Goal: Task Accomplishment & Management: Use online tool/utility

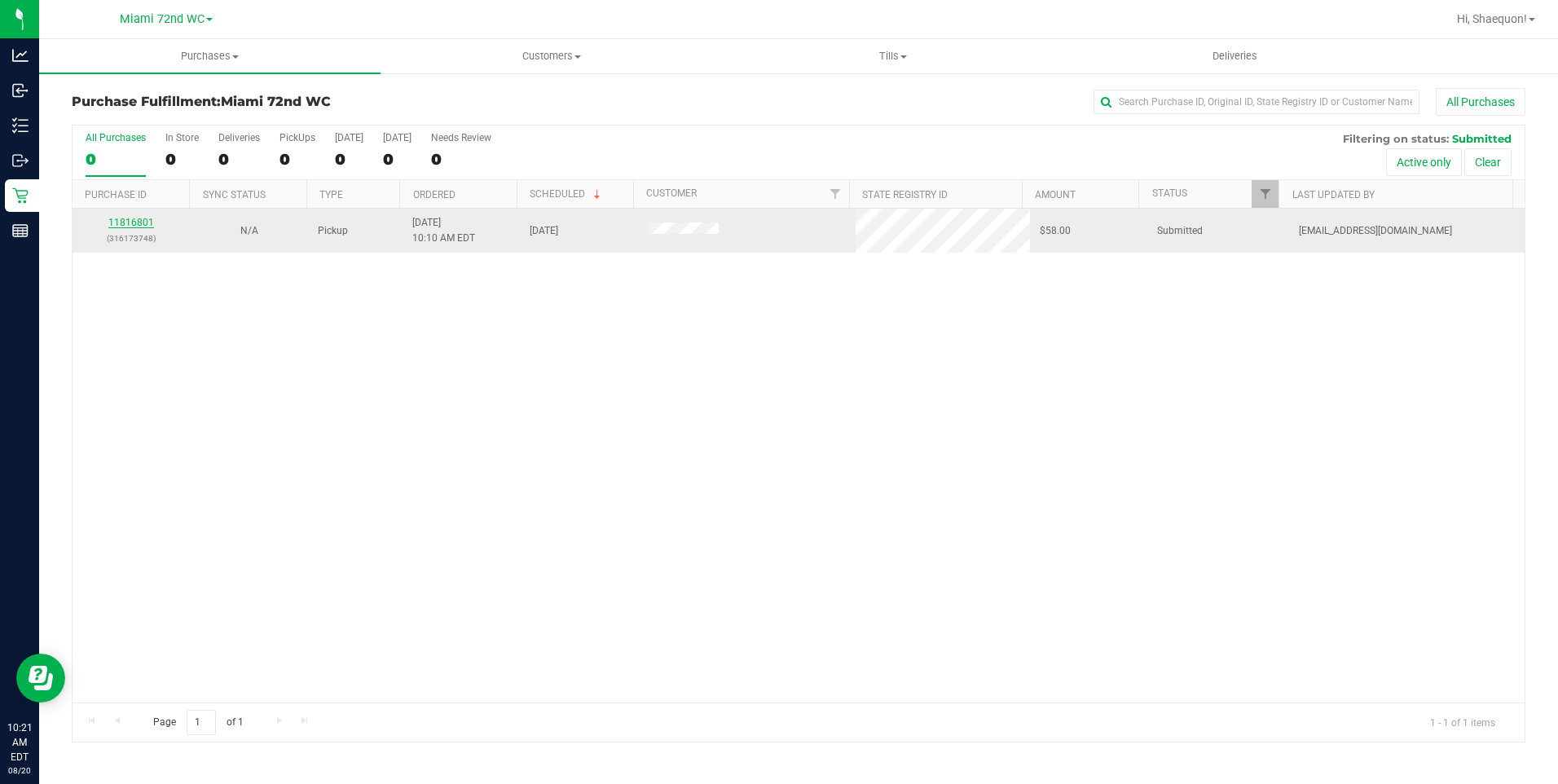
click at [141, 223] on link "11816801" at bounding box center [131, 222] width 46 height 11
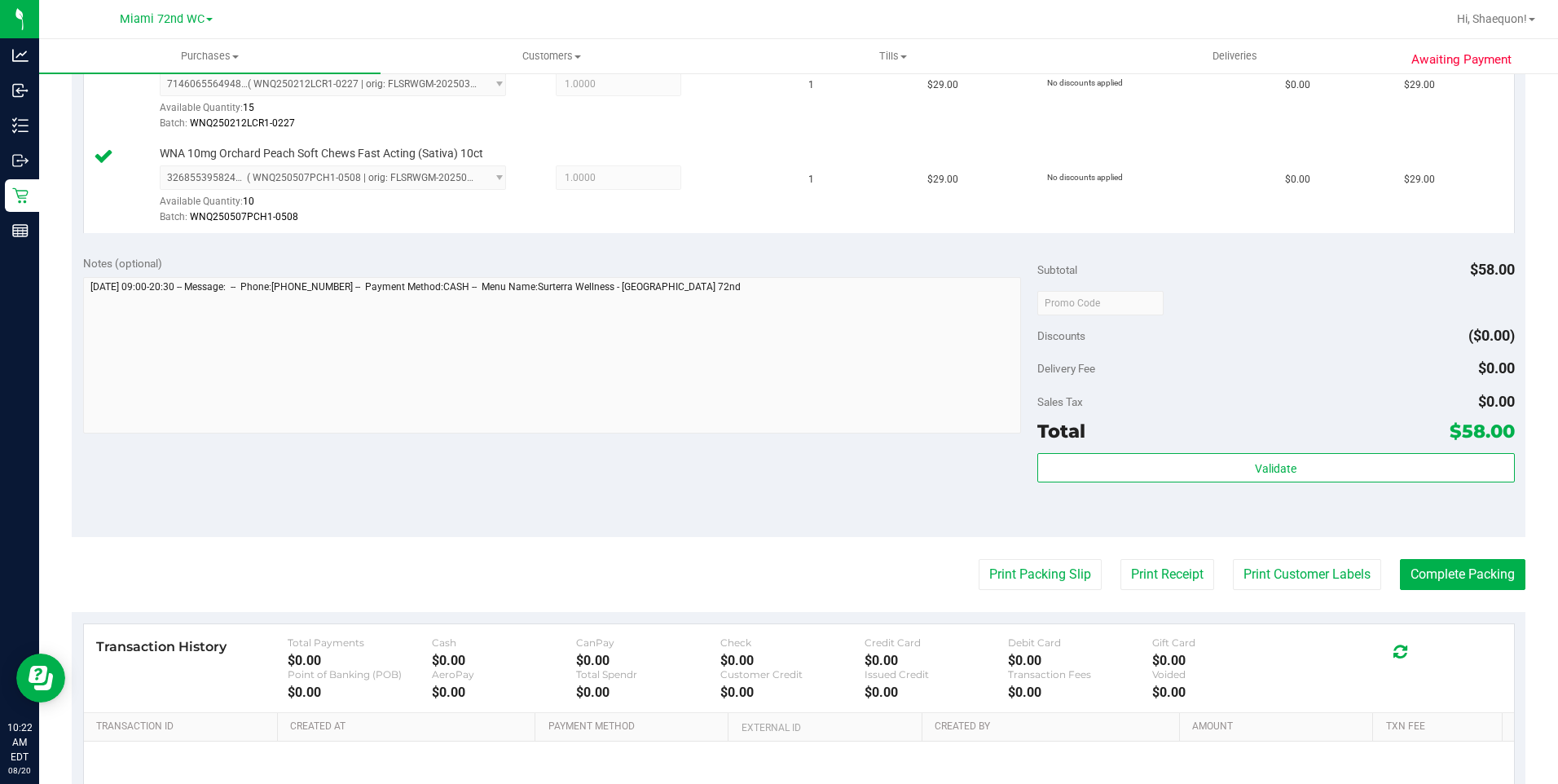
scroll to position [571, 0]
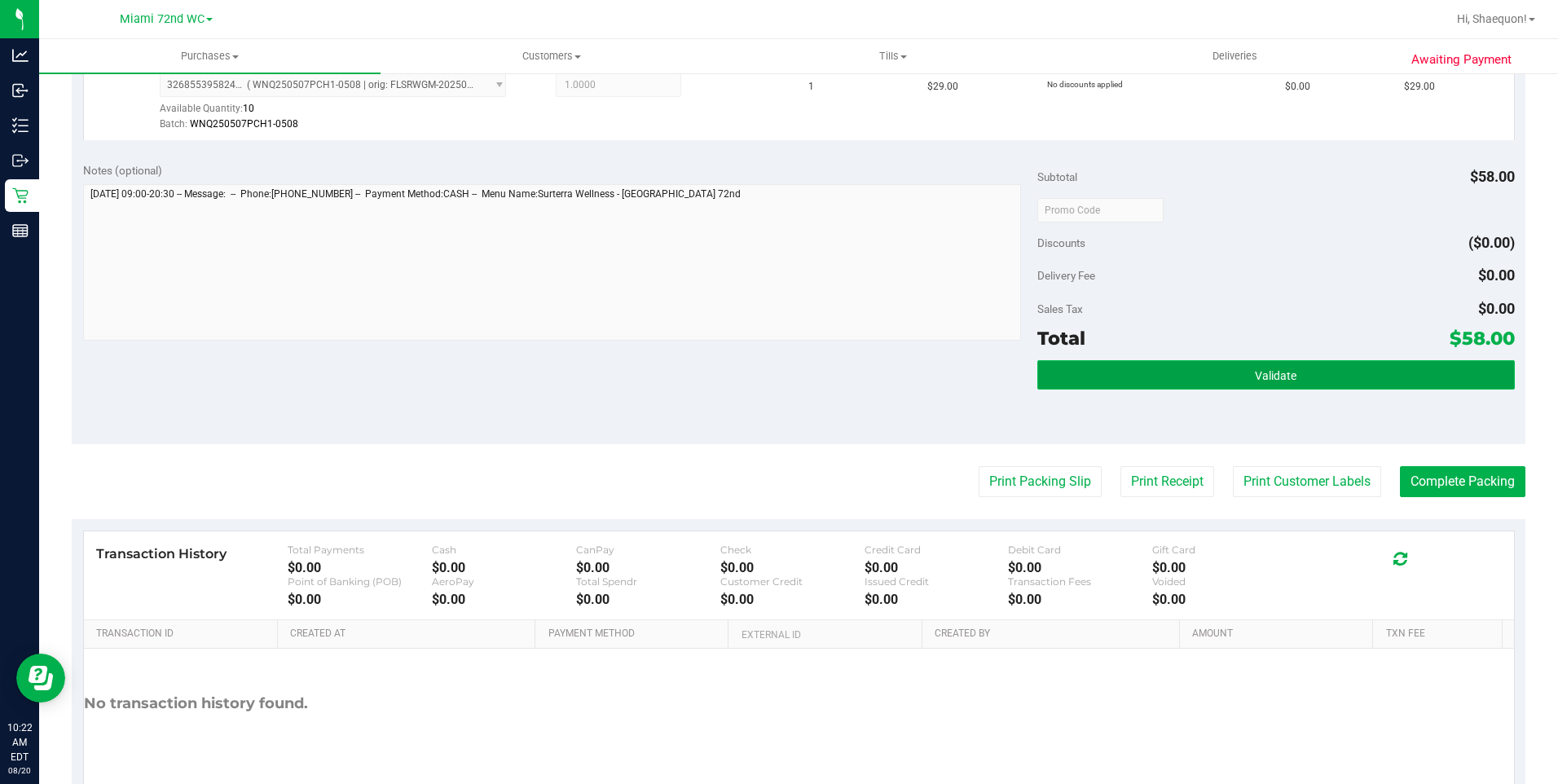
click at [1372, 373] on button "Validate" at bounding box center [1275, 374] width 477 height 29
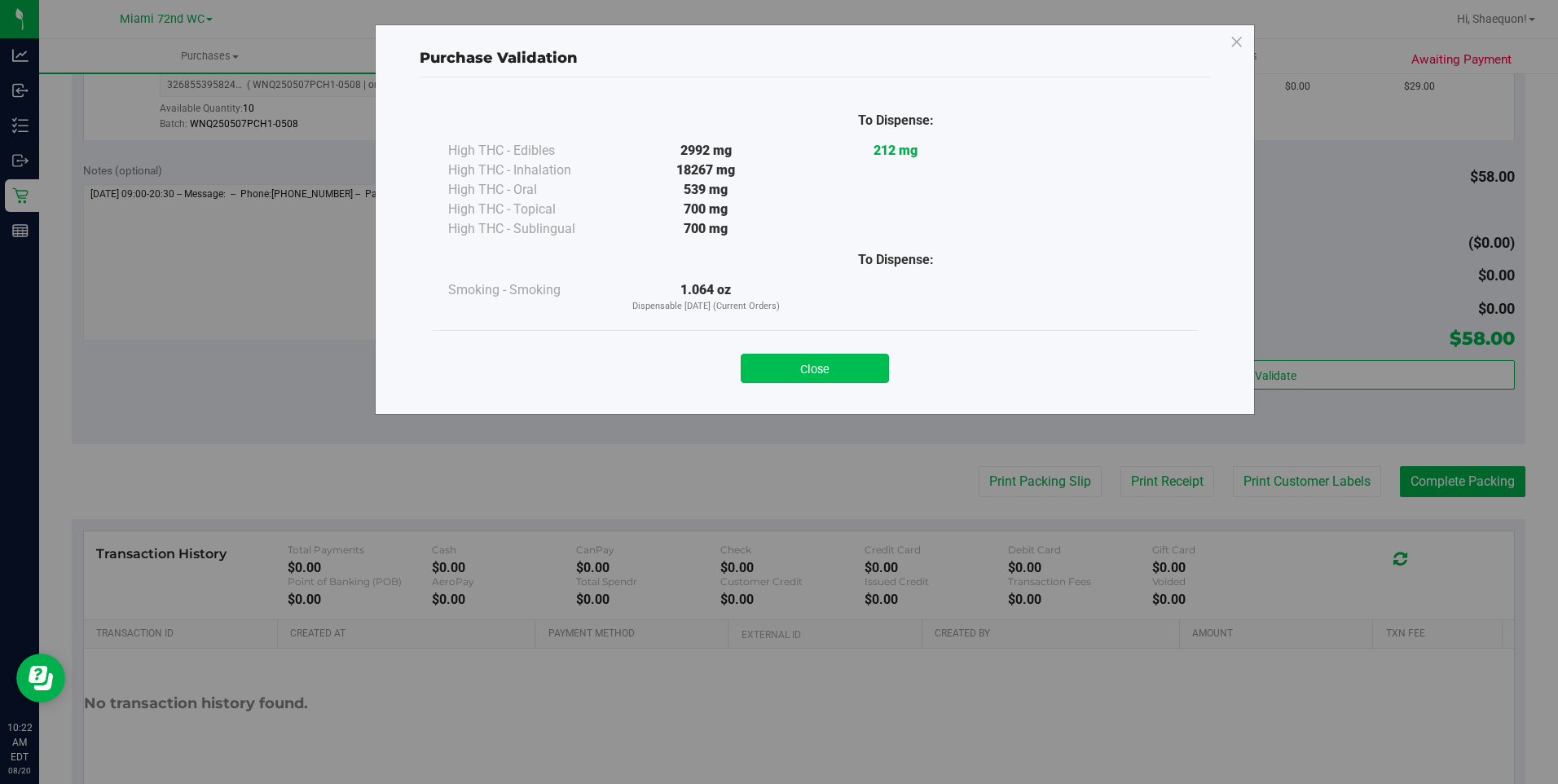
click at [811, 366] on button "Close" at bounding box center [814, 367] width 148 height 29
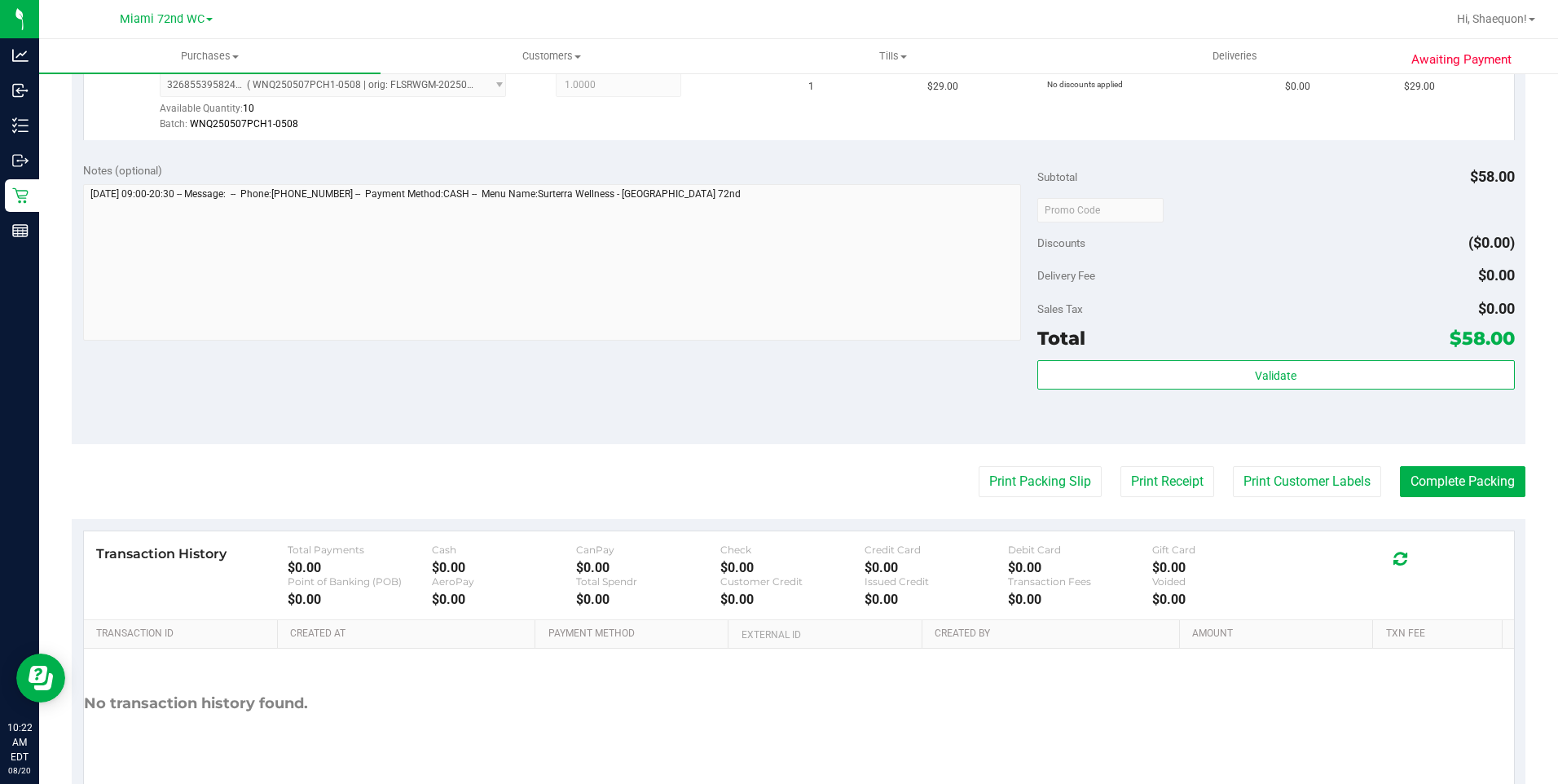
scroll to position [643, 0]
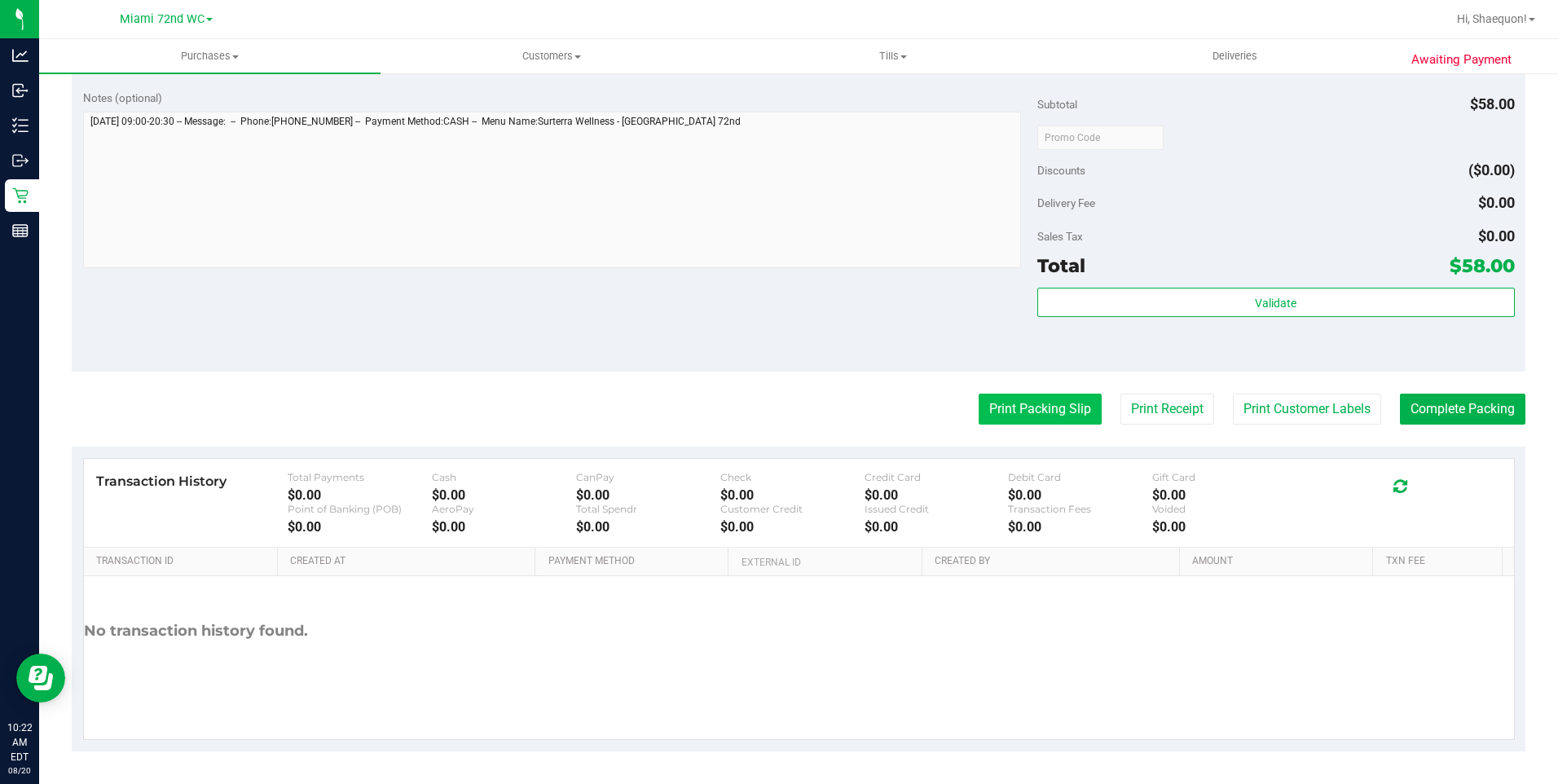
click at [1036, 415] on button "Print Packing Slip" at bounding box center [1041, 408] width 123 height 31
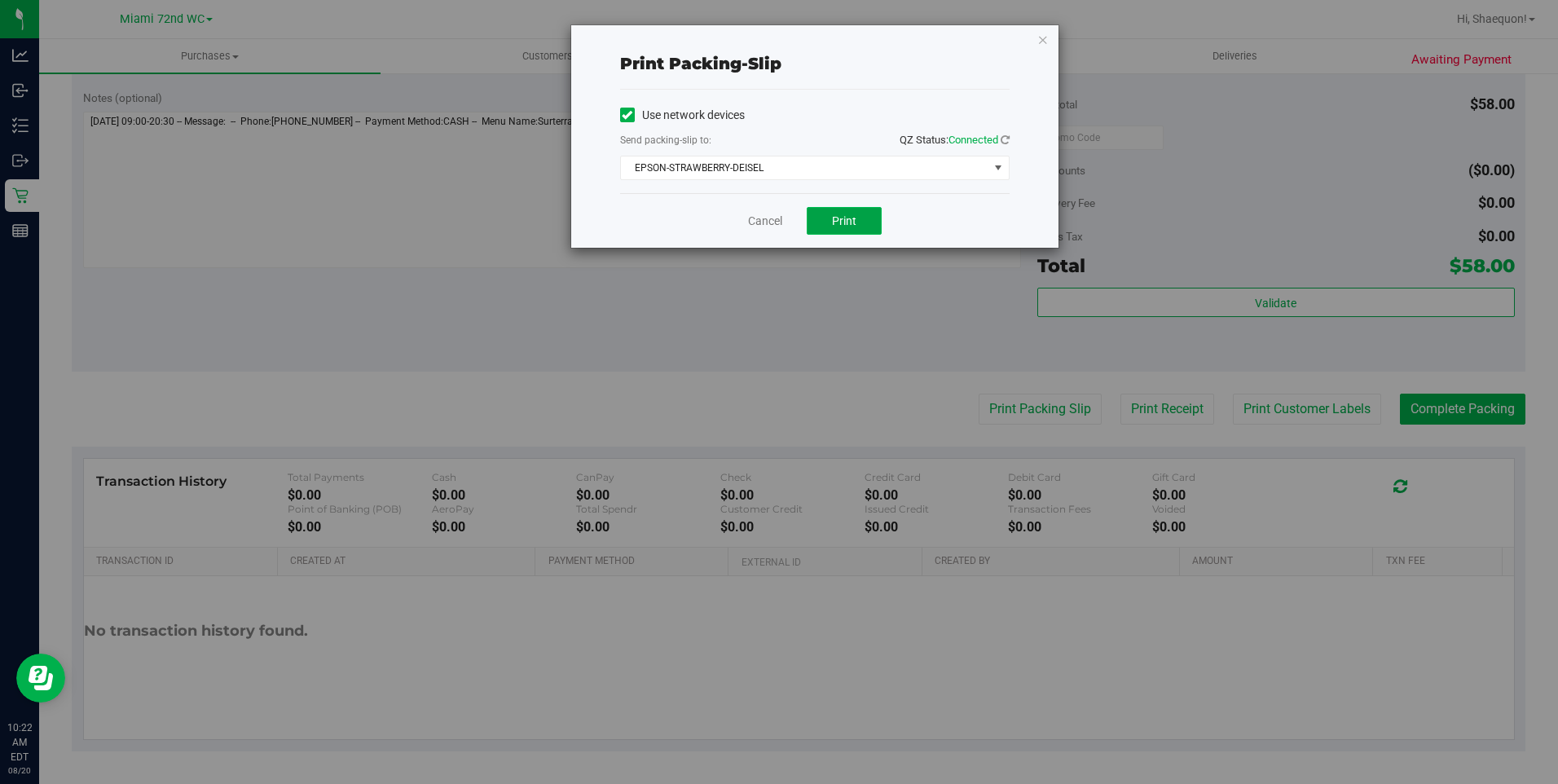
click at [857, 219] on button "Print" at bounding box center [844, 221] width 75 height 28
click at [765, 225] on link "Cancel" at bounding box center [765, 221] width 34 height 17
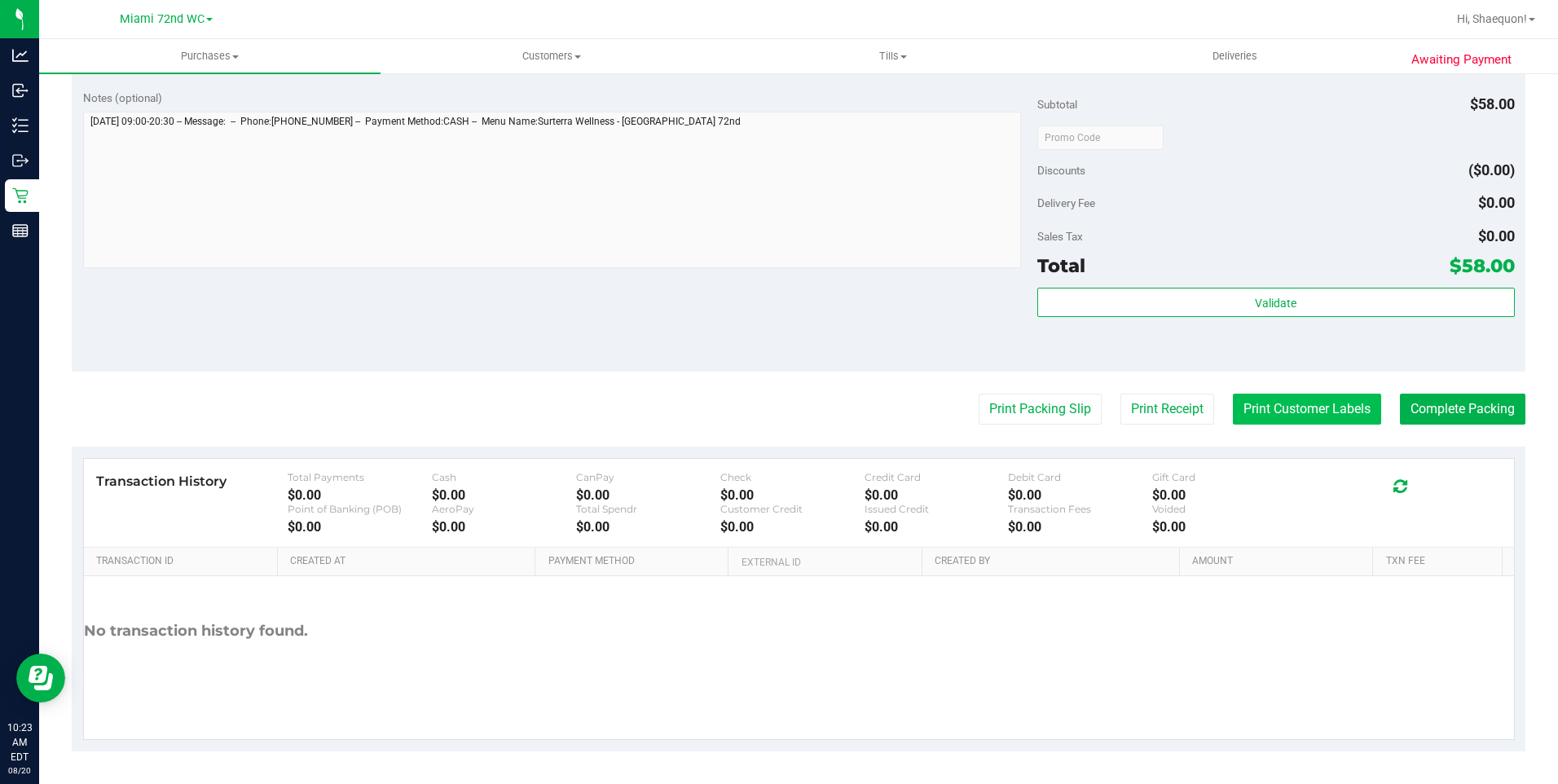
click at [1341, 417] on button "Print Customer Labels" at bounding box center [1306, 408] width 148 height 31
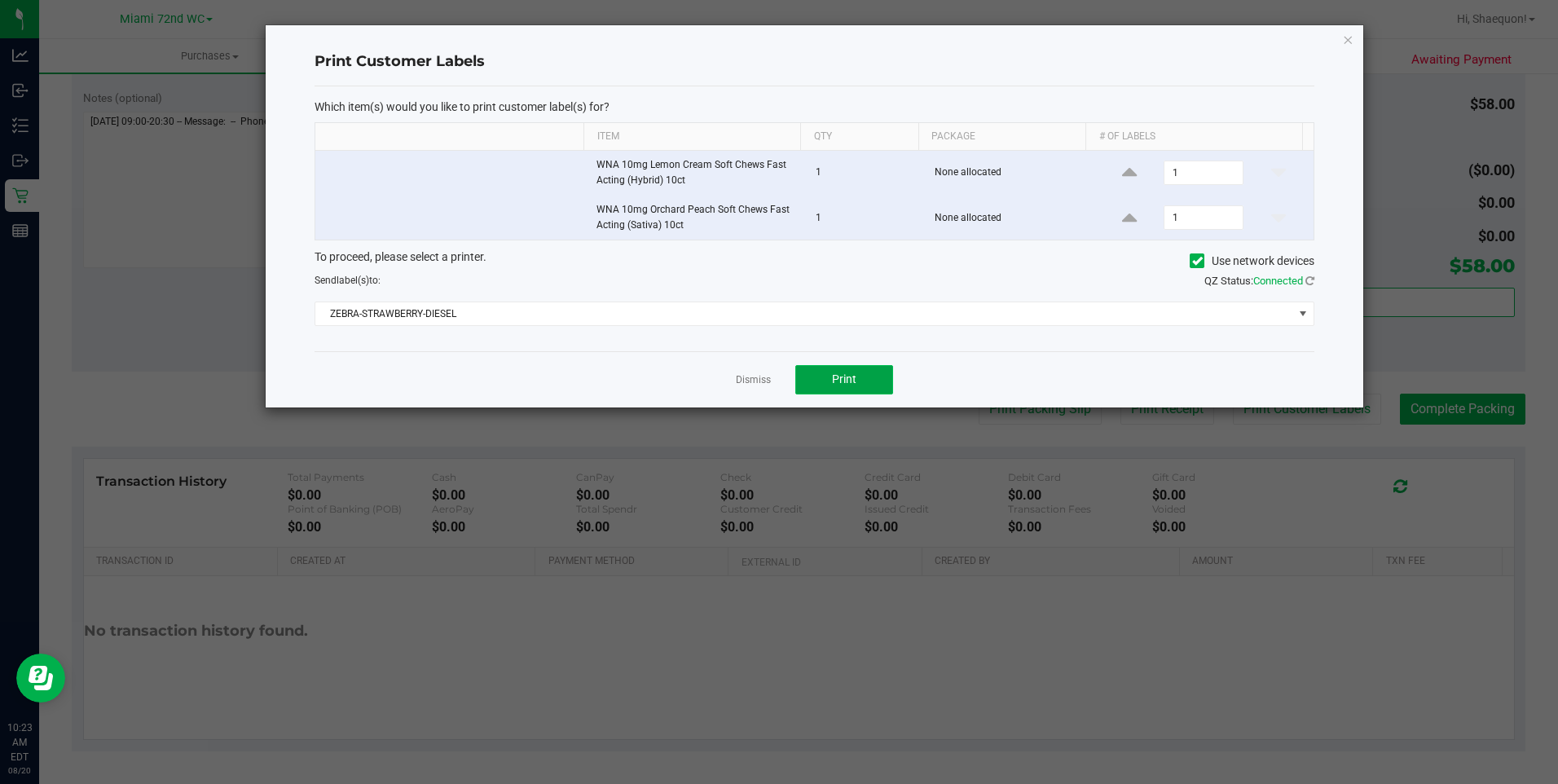
click at [862, 387] on button "Print" at bounding box center [844, 379] width 98 height 29
click at [746, 381] on link "Dismiss" at bounding box center [753, 379] width 35 height 14
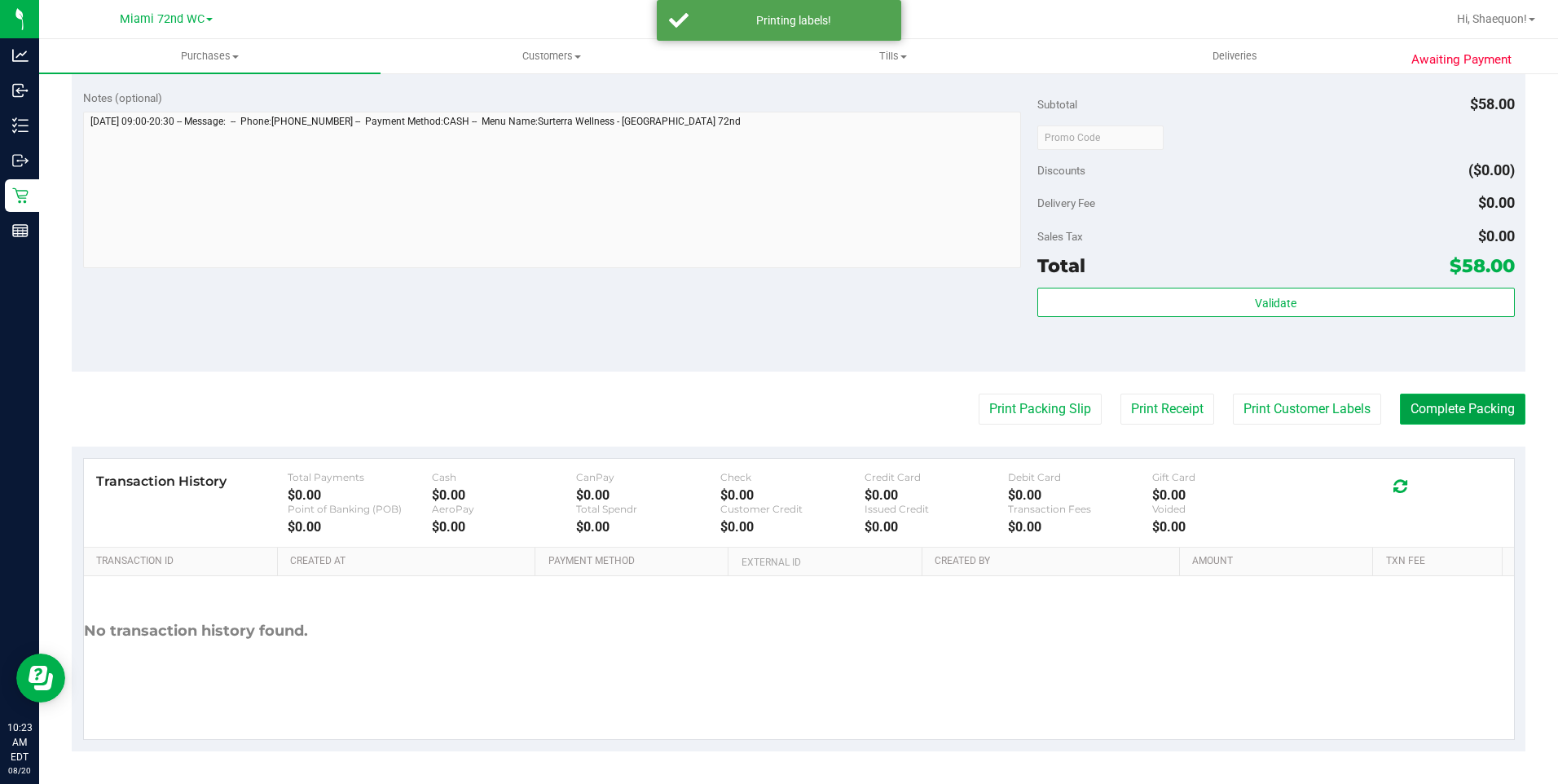
click at [1477, 413] on button "Complete Packing" at bounding box center [1462, 408] width 126 height 31
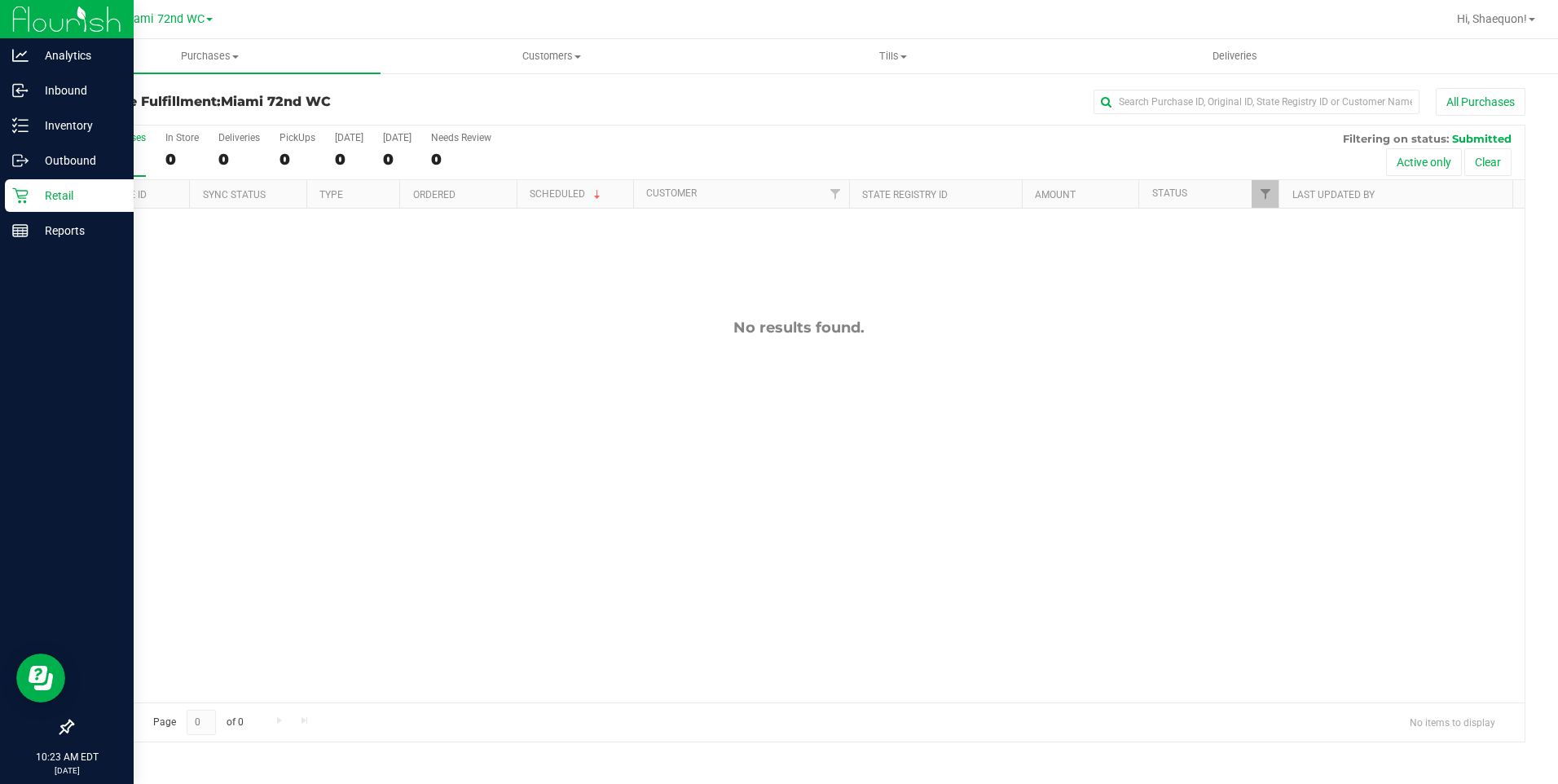
click at [58, 191] on p "Retail" at bounding box center [77, 195] width 98 height 20
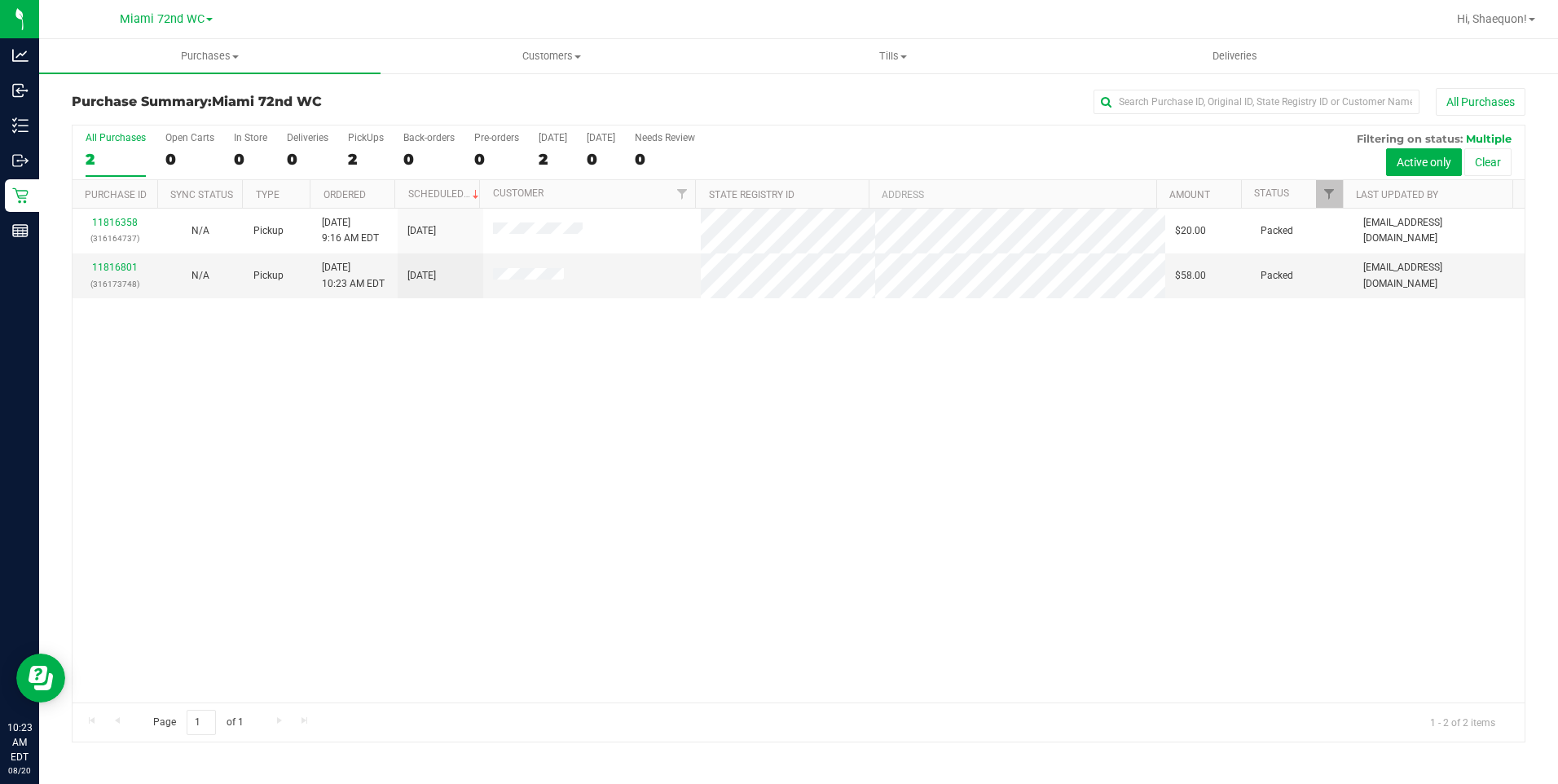
click at [573, 438] on div "11816358 (316164737) N/A Pickup [DATE] 9:16 AM EDT 8/20/2025 $20.00 Packed [EMA…" at bounding box center [798, 456] width 1452 height 494
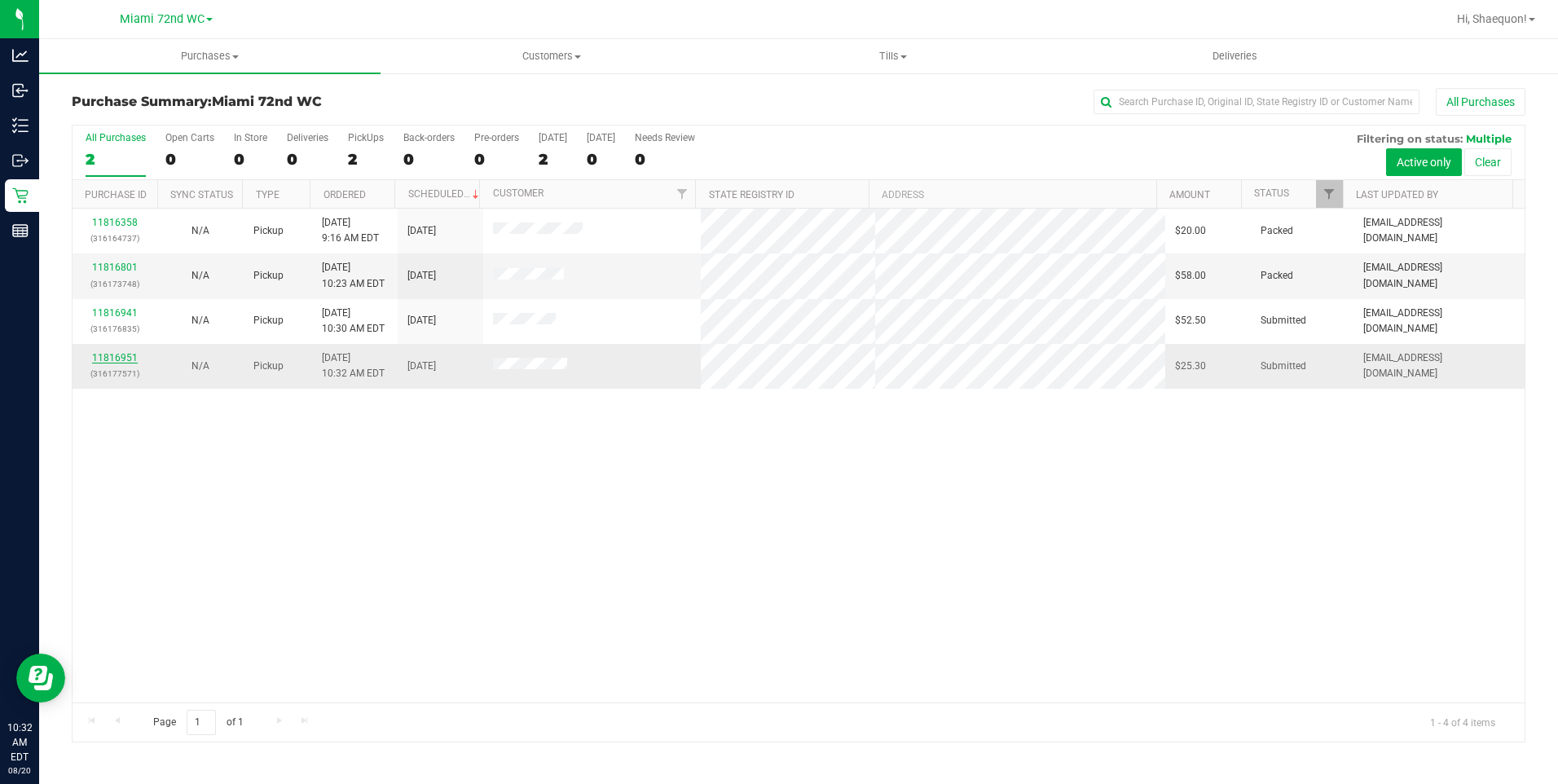
click at [125, 359] on link "11816951" at bounding box center [115, 358] width 46 height 11
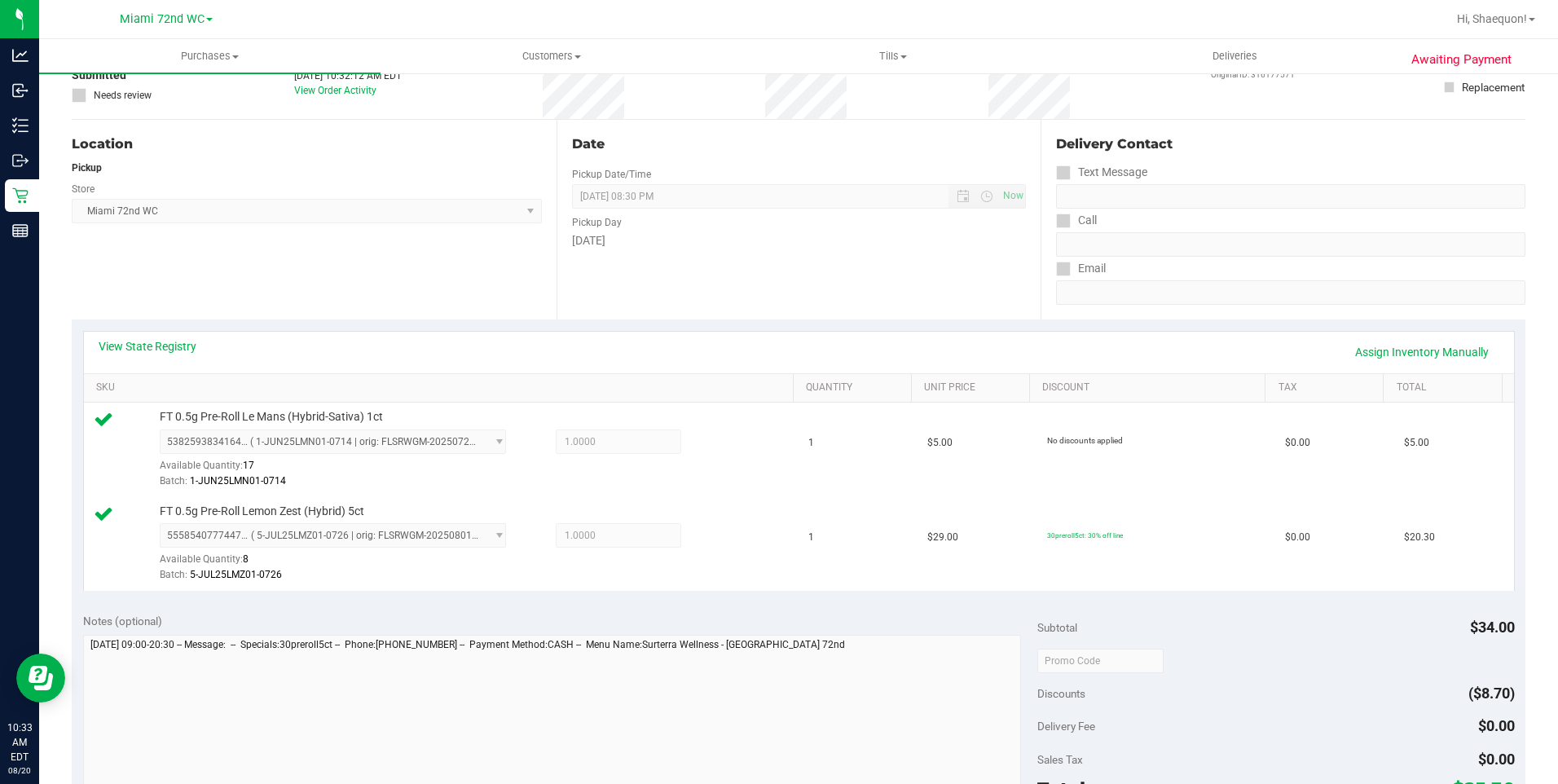
scroll to position [326, 0]
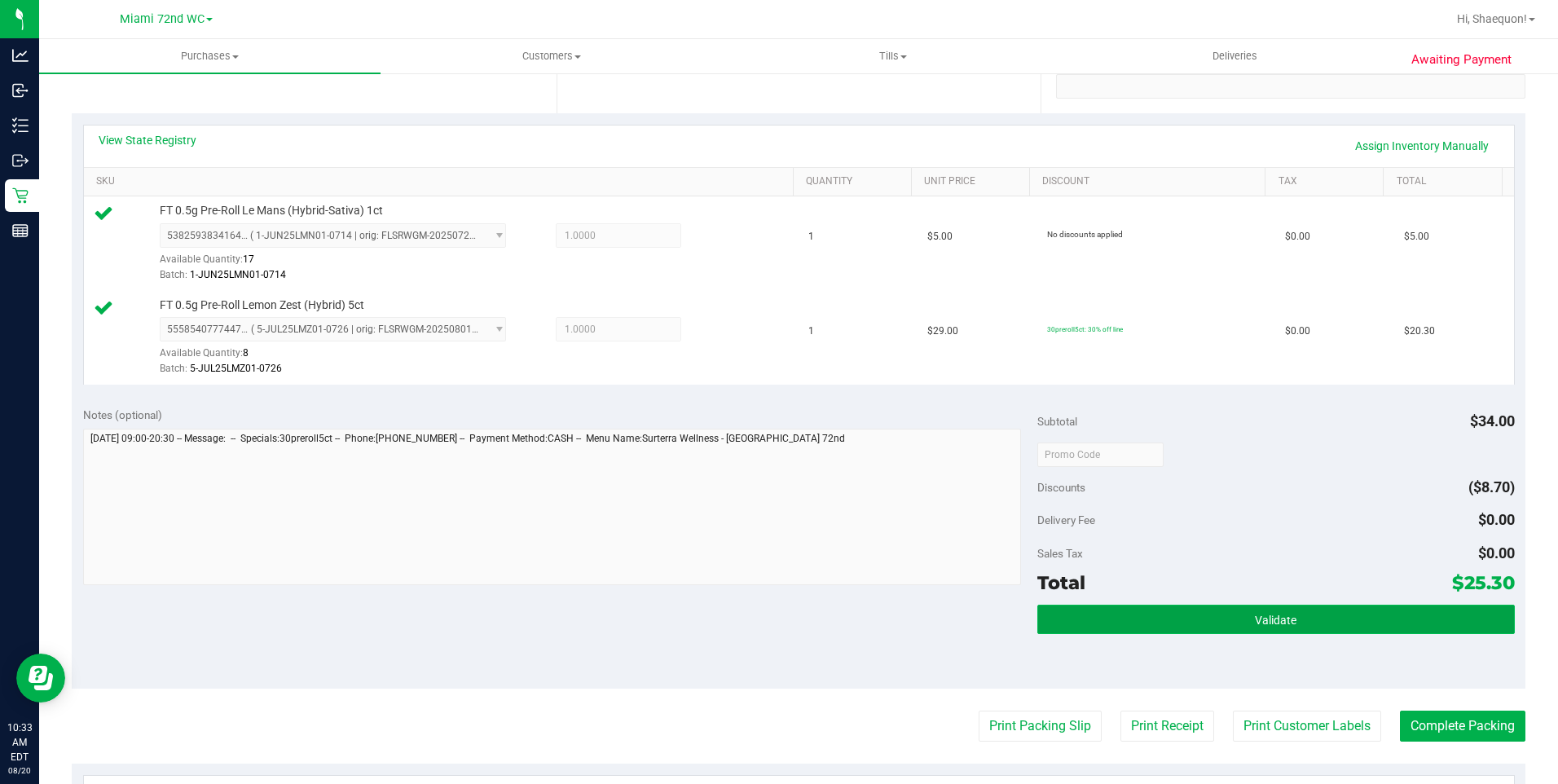
click at [1239, 613] on button "Validate" at bounding box center [1275, 618] width 477 height 29
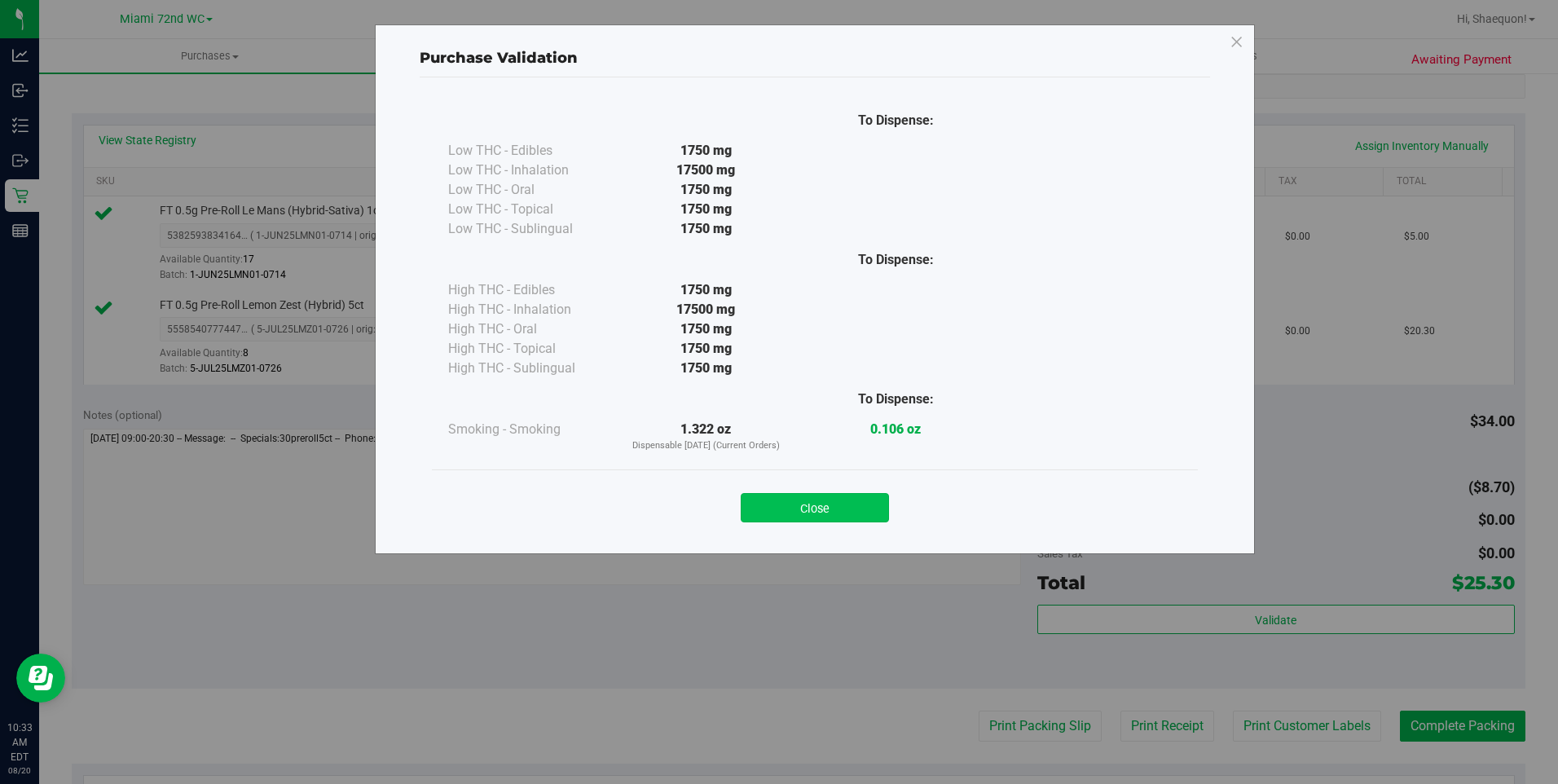
click at [849, 516] on button "Close" at bounding box center [814, 507] width 148 height 29
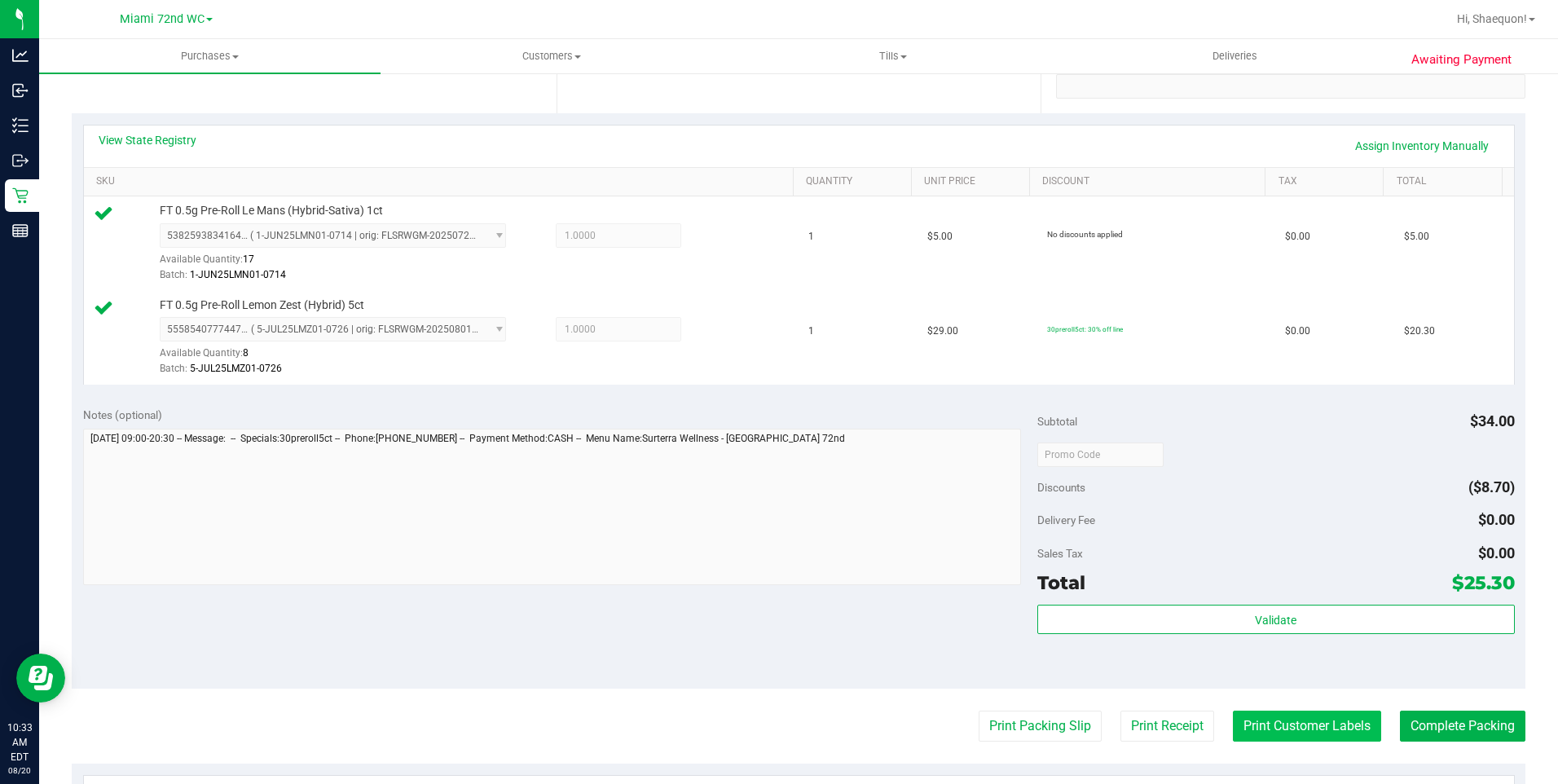
click at [1286, 726] on button "Print Customer Labels" at bounding box center [1306, 725] width 148 height 31
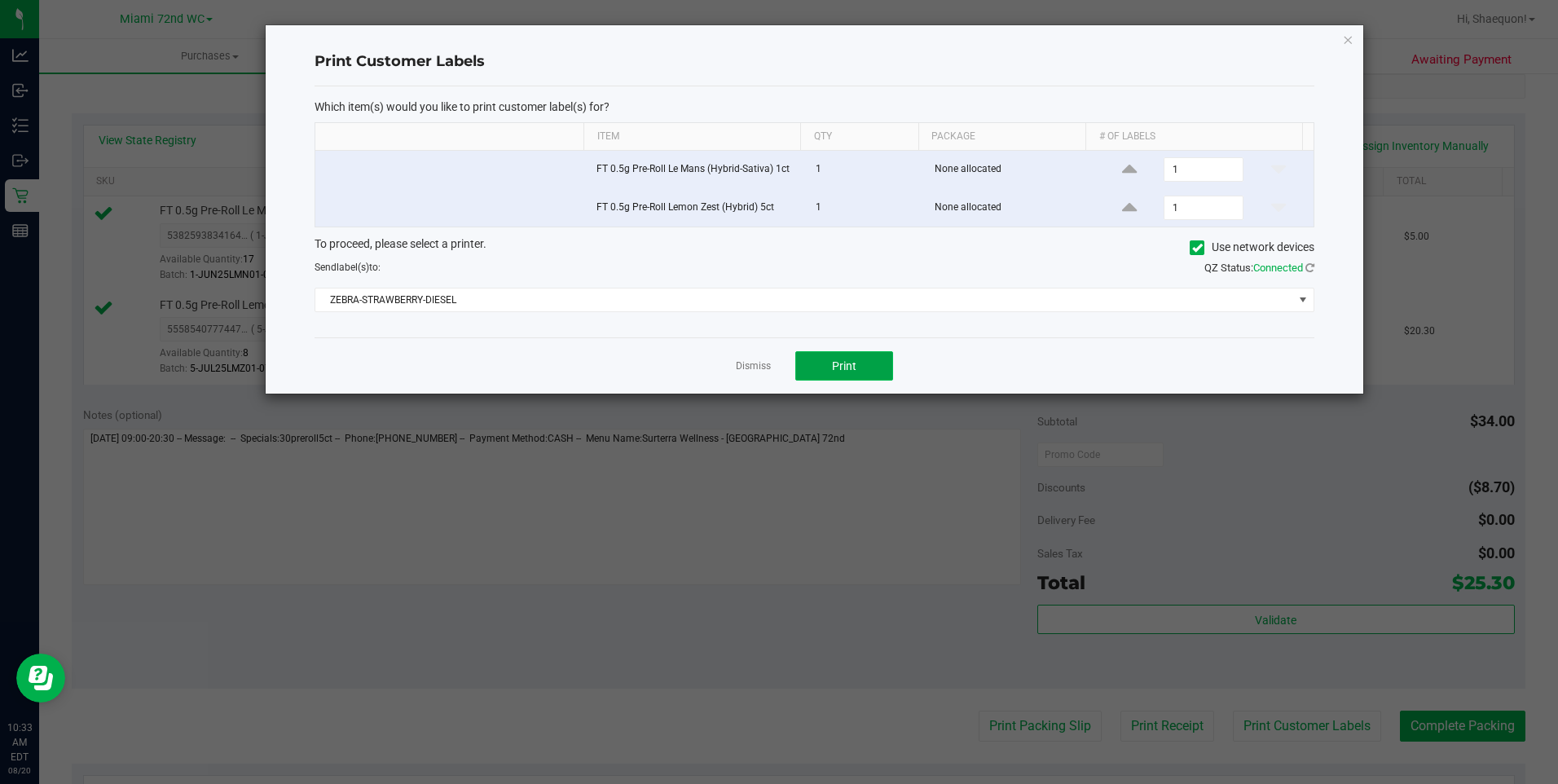
click at [851, 373] on button "Print" at bounding box center [844, 365] width 98 height 29
click at [763, 369] on link "Dismiss" at bounding box center [753, 365] width 35 height 14
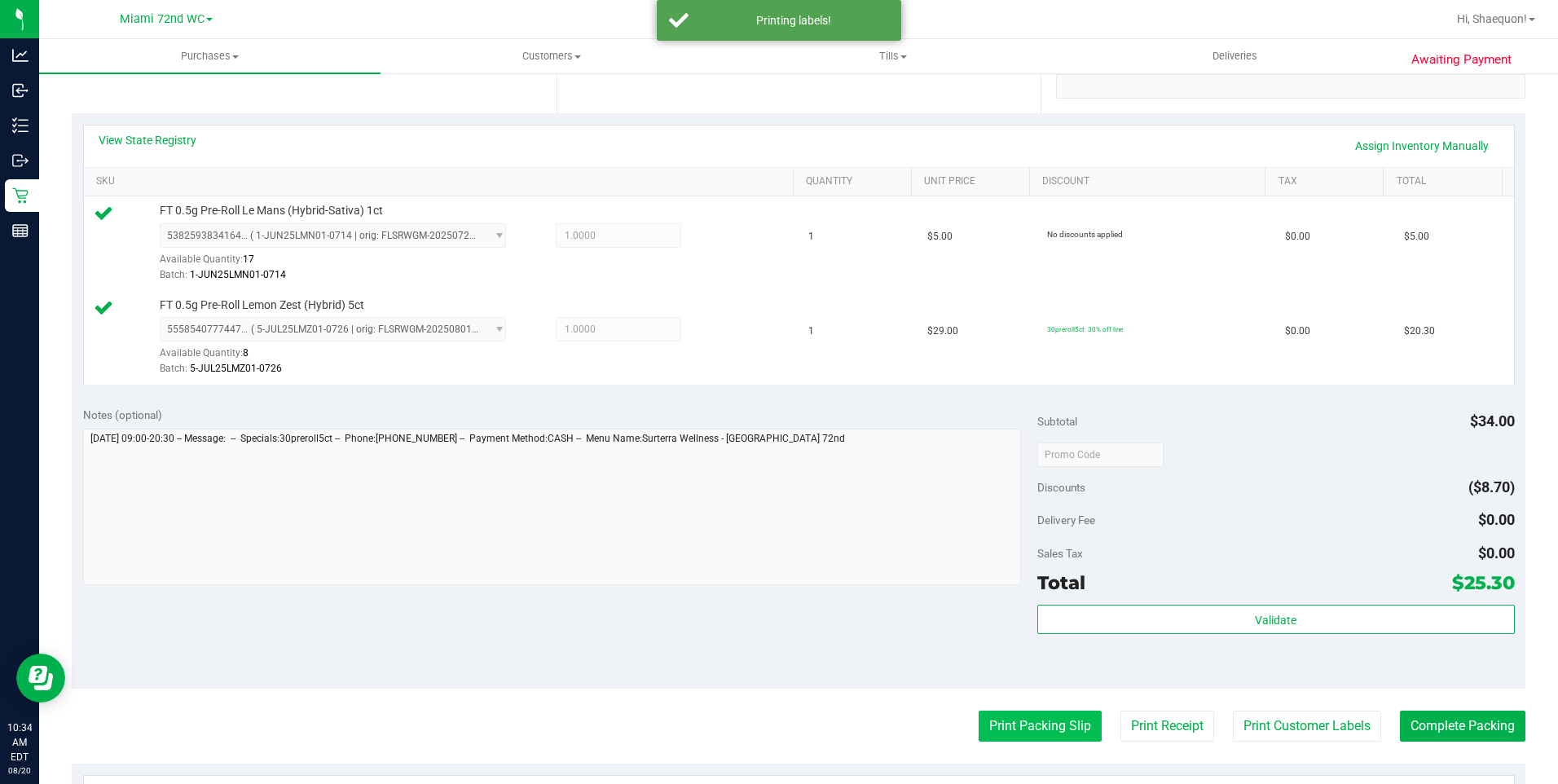
click at [1041, 730] on button "Print Packing Slip" at bounding box center [1041, 725] width 123 height 31
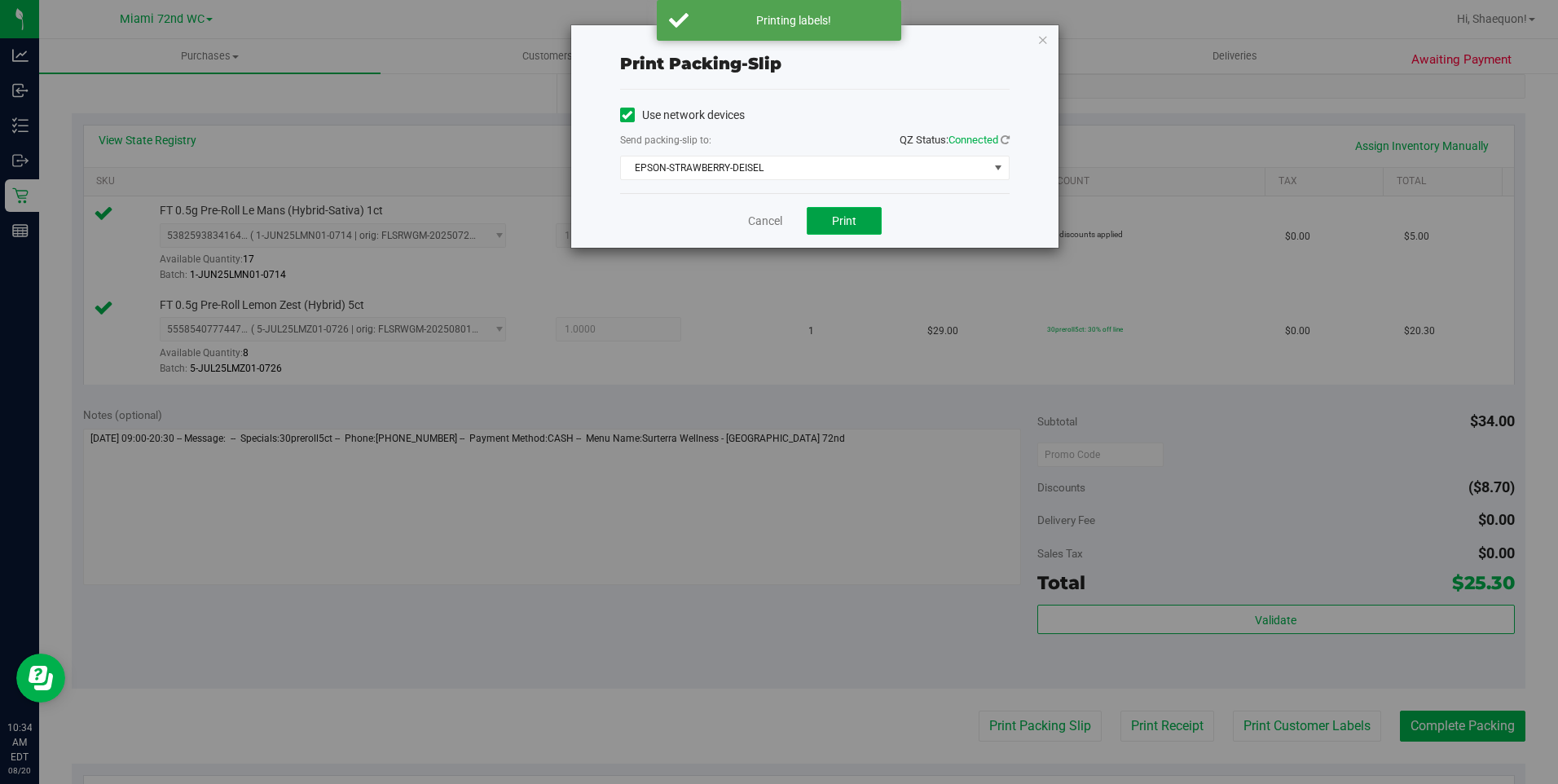
click at [852, 221] on span "Print" at bounding box center [844, 221] width 24 height 13
click at [758, 219] on link "Cancel" at bounding box center [765, 221] width 34 height 17
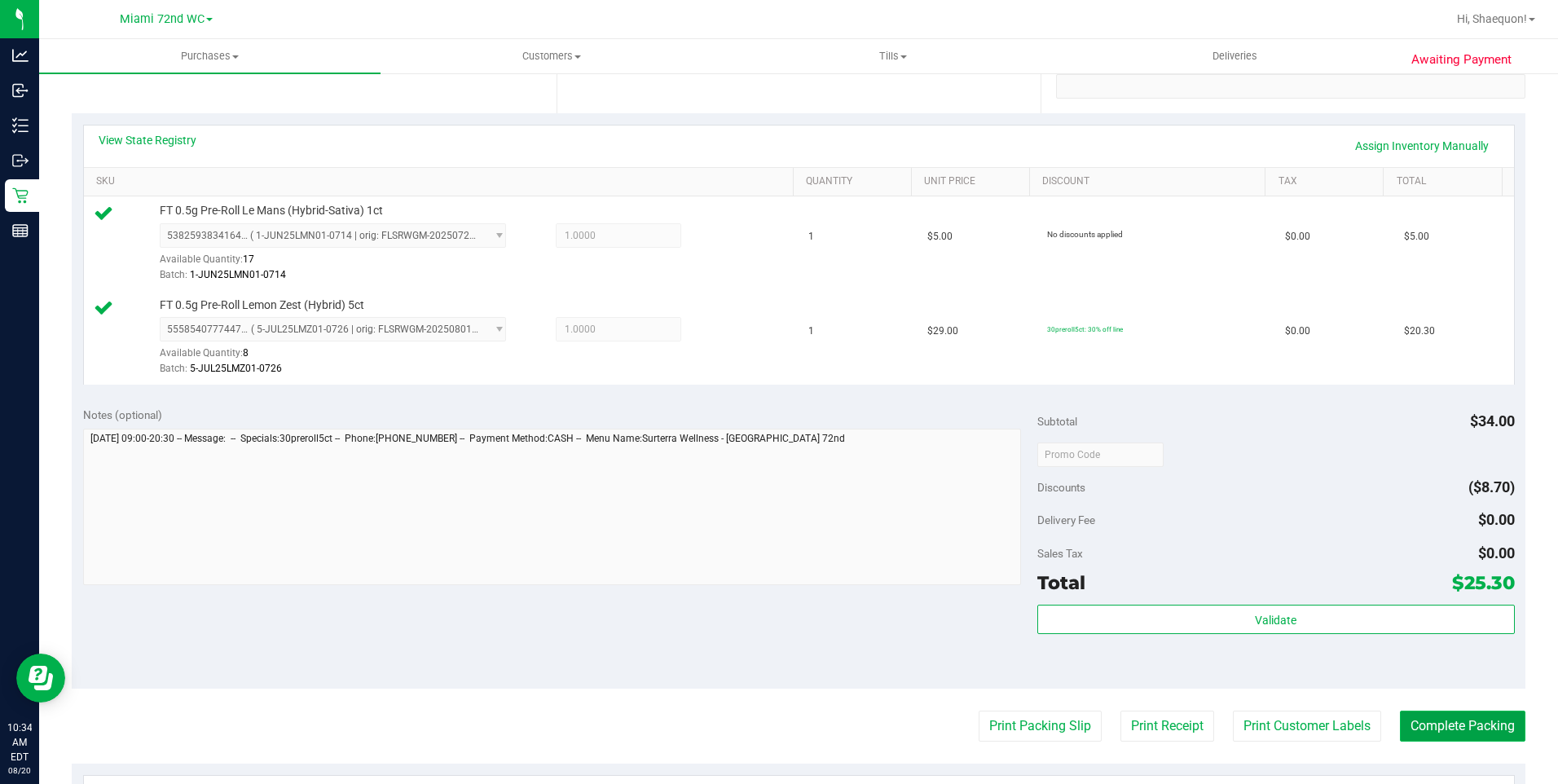
click at [1453, 725] on button "Complete Packing" at bounding box center [1462, 725] width 126 height 31
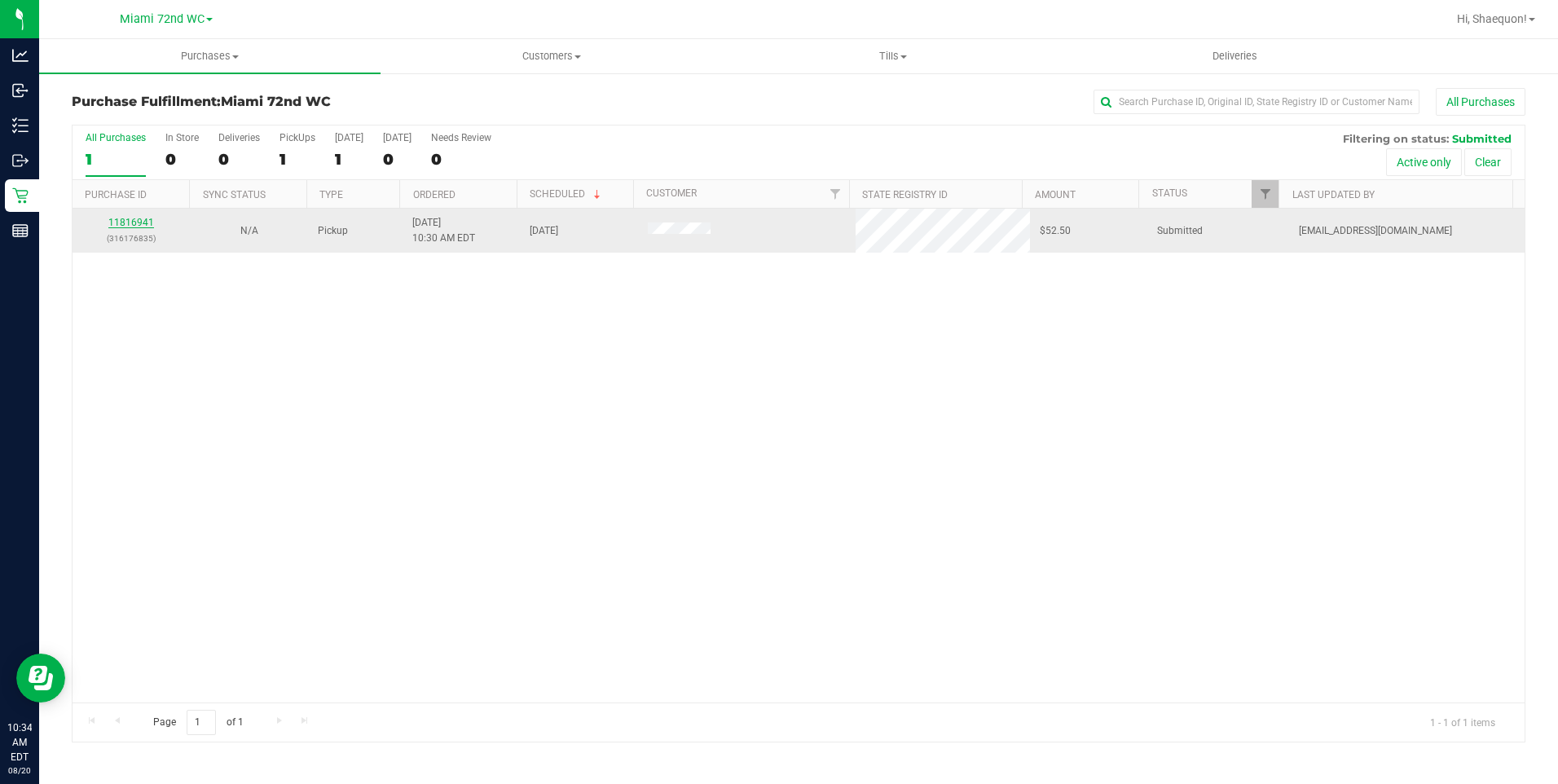
click at [120, 219] on link "11816941" at bounding box center [131, 222] width 46 height 11
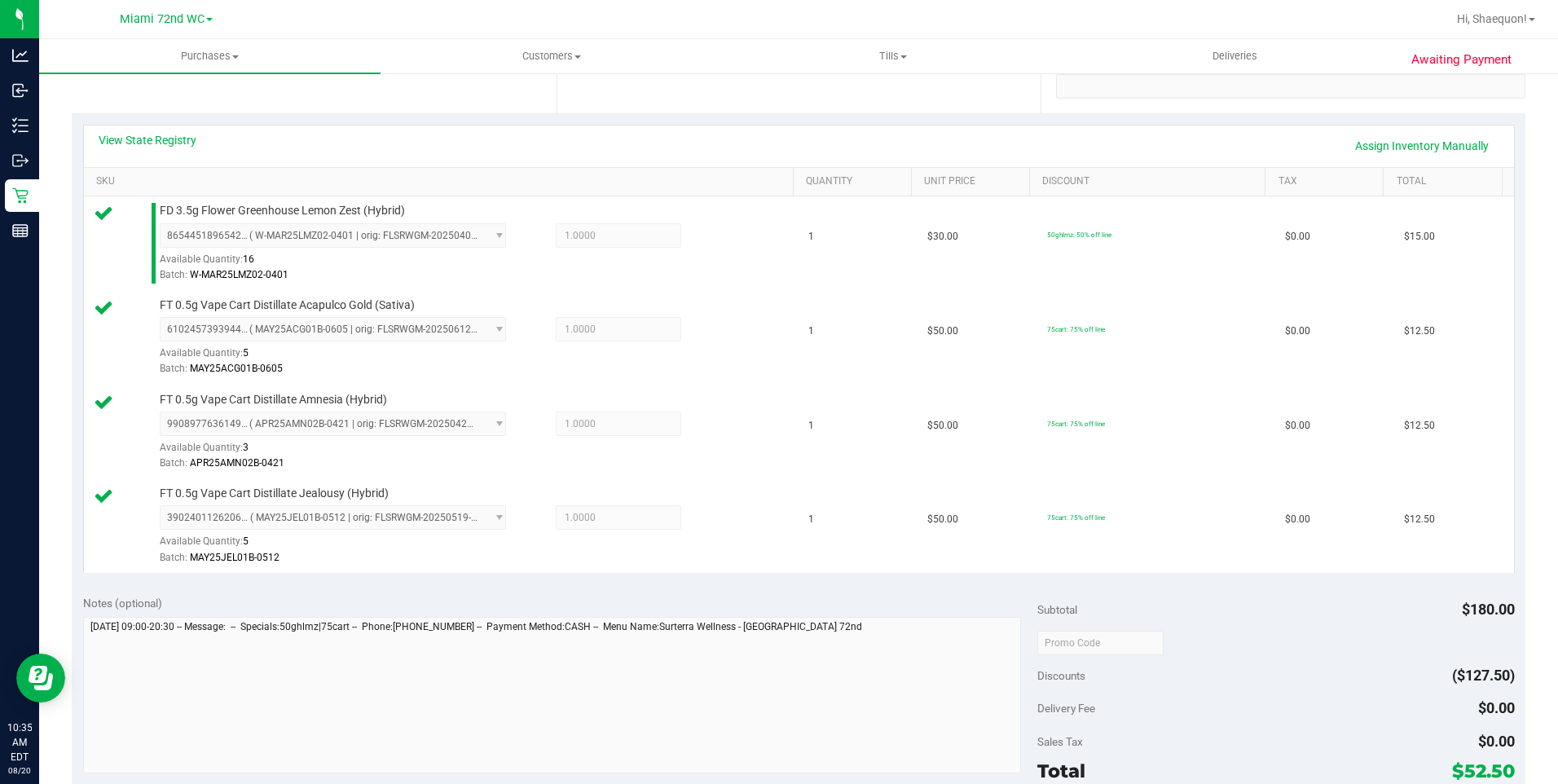
scroll to position [571, 0]
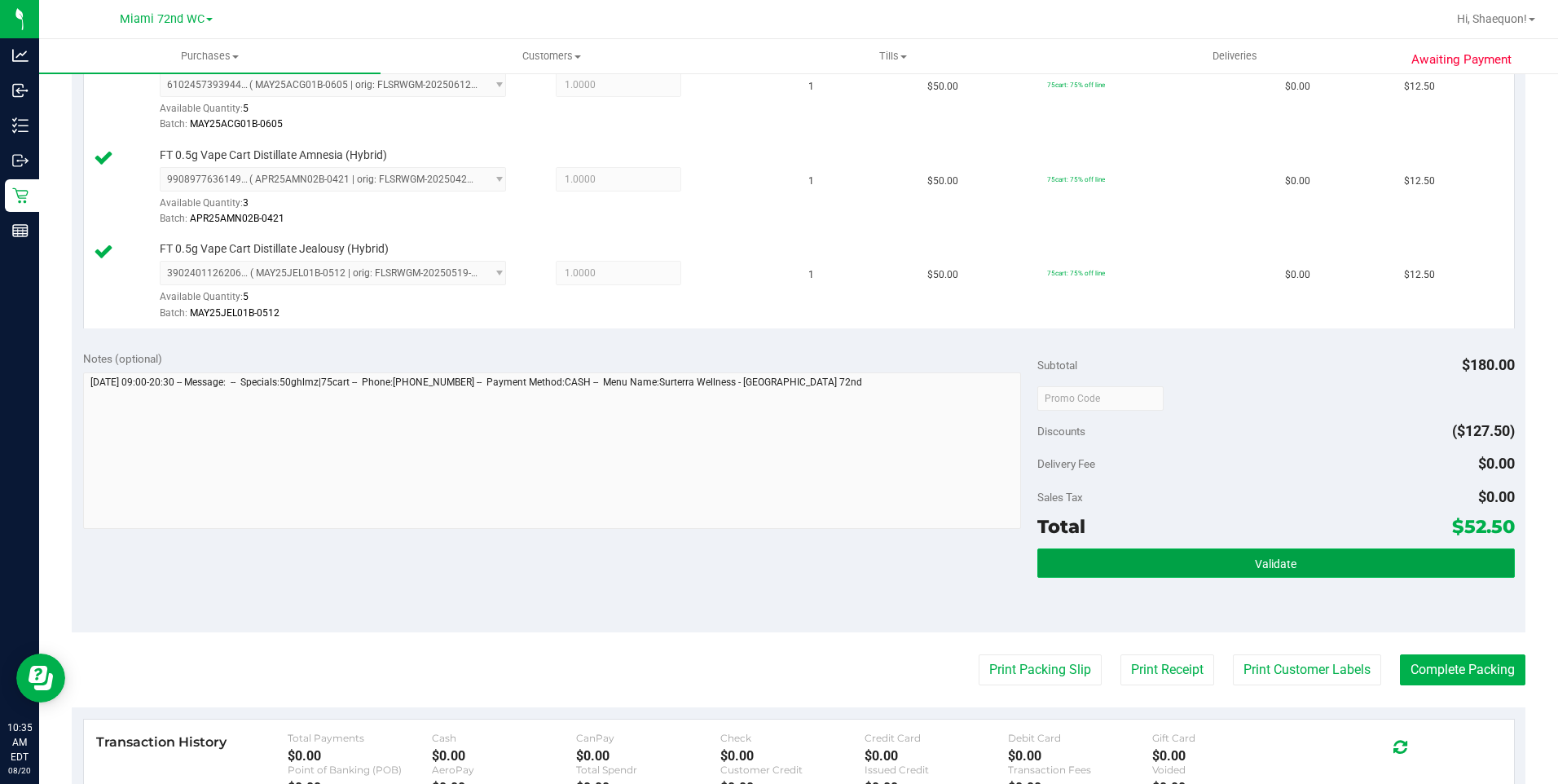
click at [1268, 566] on span "Validate" at bounding box center [1275, 564] width 42 height 13
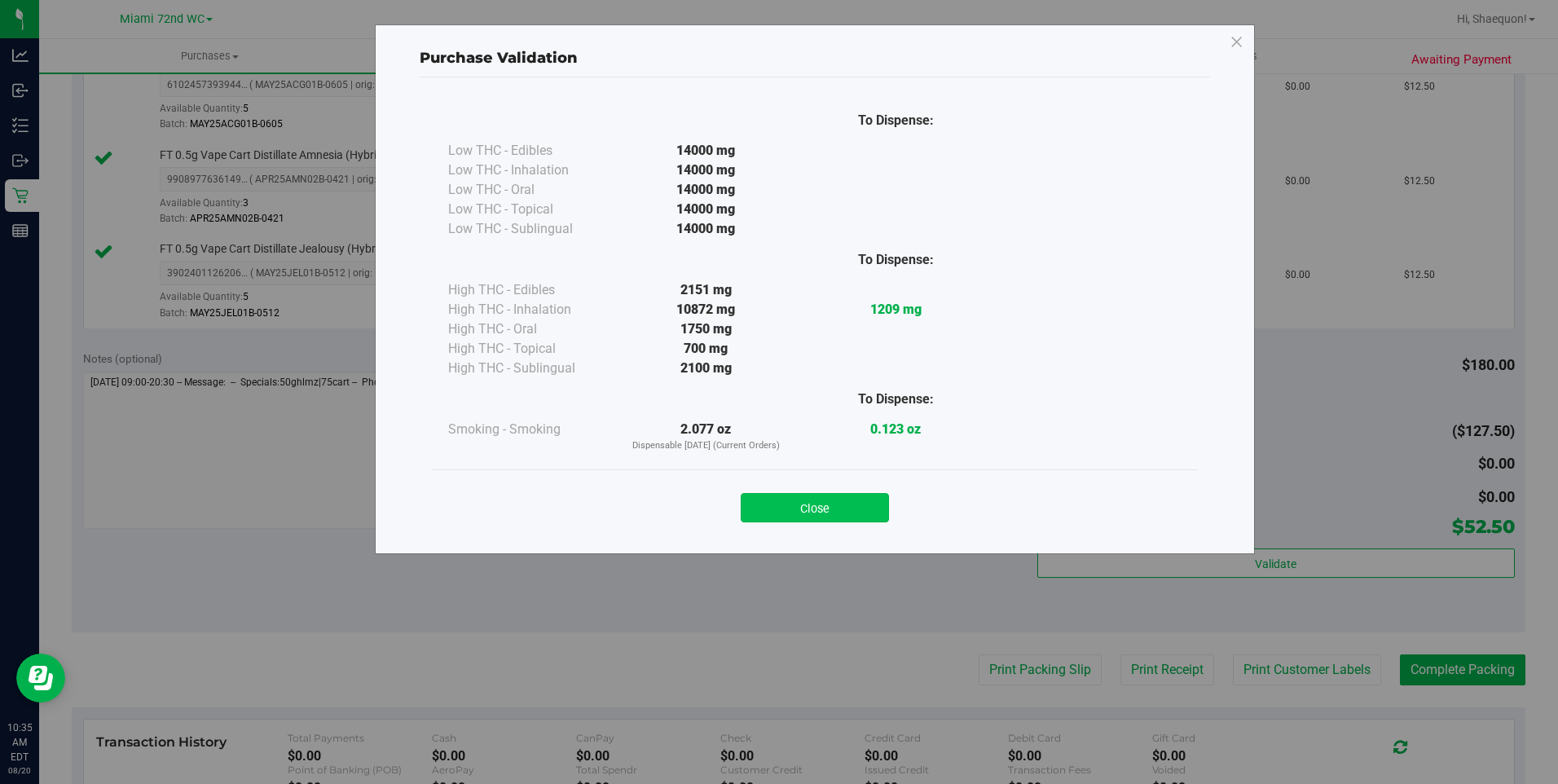
click at [826, 509] on button "Close" at bounding box center [814, 507] width 148 height 29
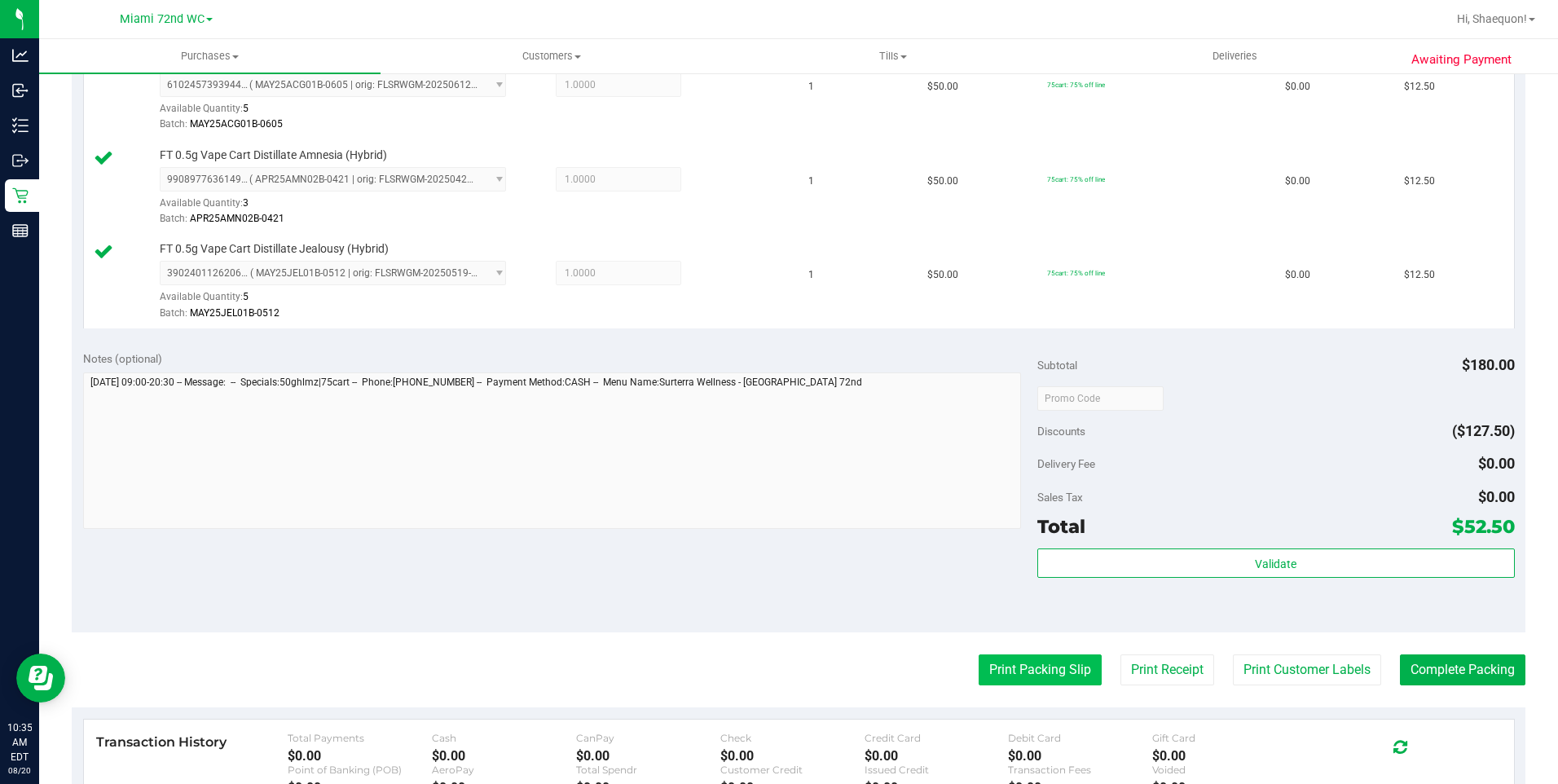
click at [1048, 678] on button "Print Packing Slip" at bounding box center [1041, 669] width 123 height 31
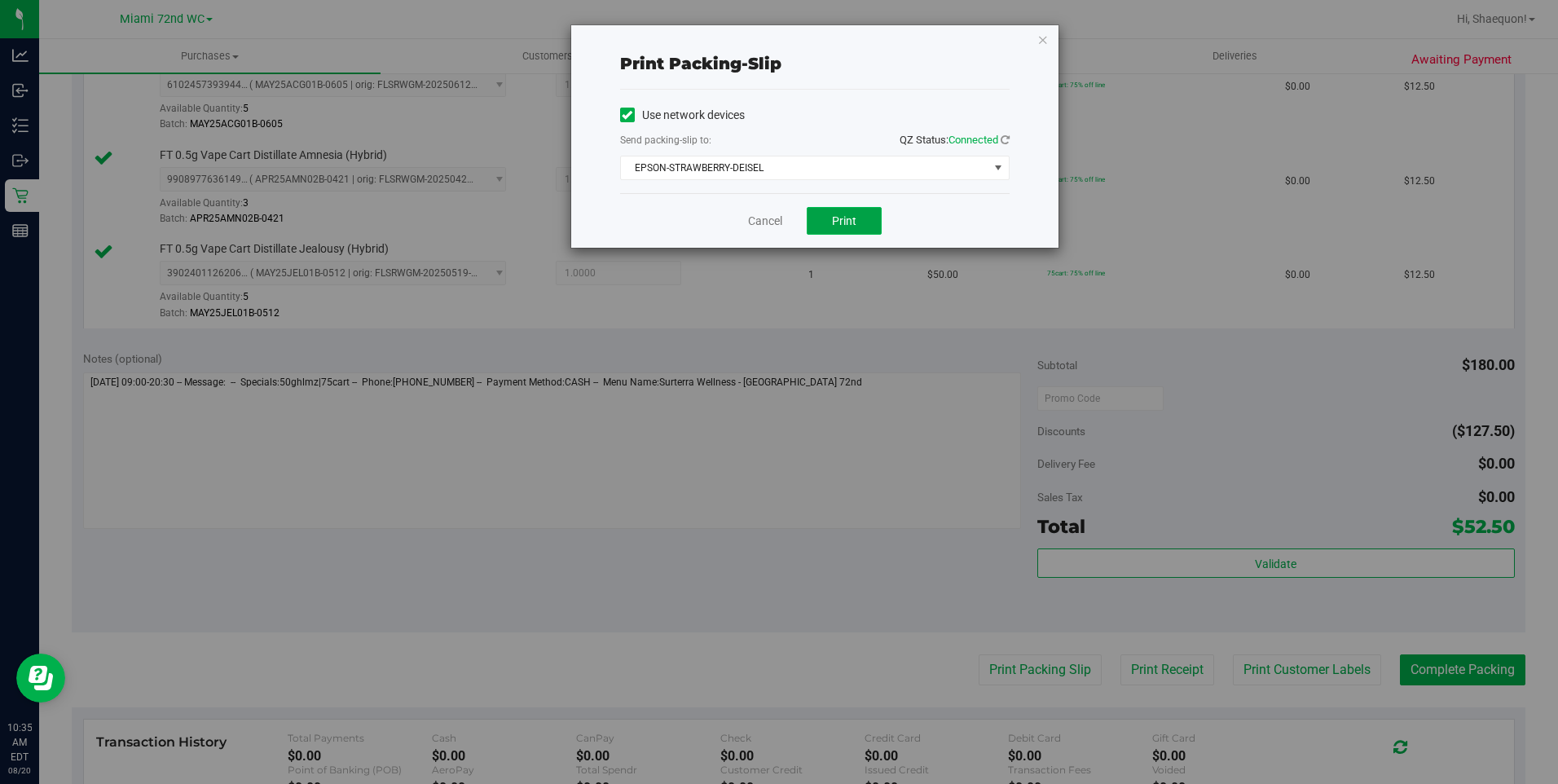
click at [831, 224] on button "Print" at bounding box center [844, 221] width 75 height 28
click at [765, 220] on link "Cancel" at bounding box center [765, 221] width 34 height 17
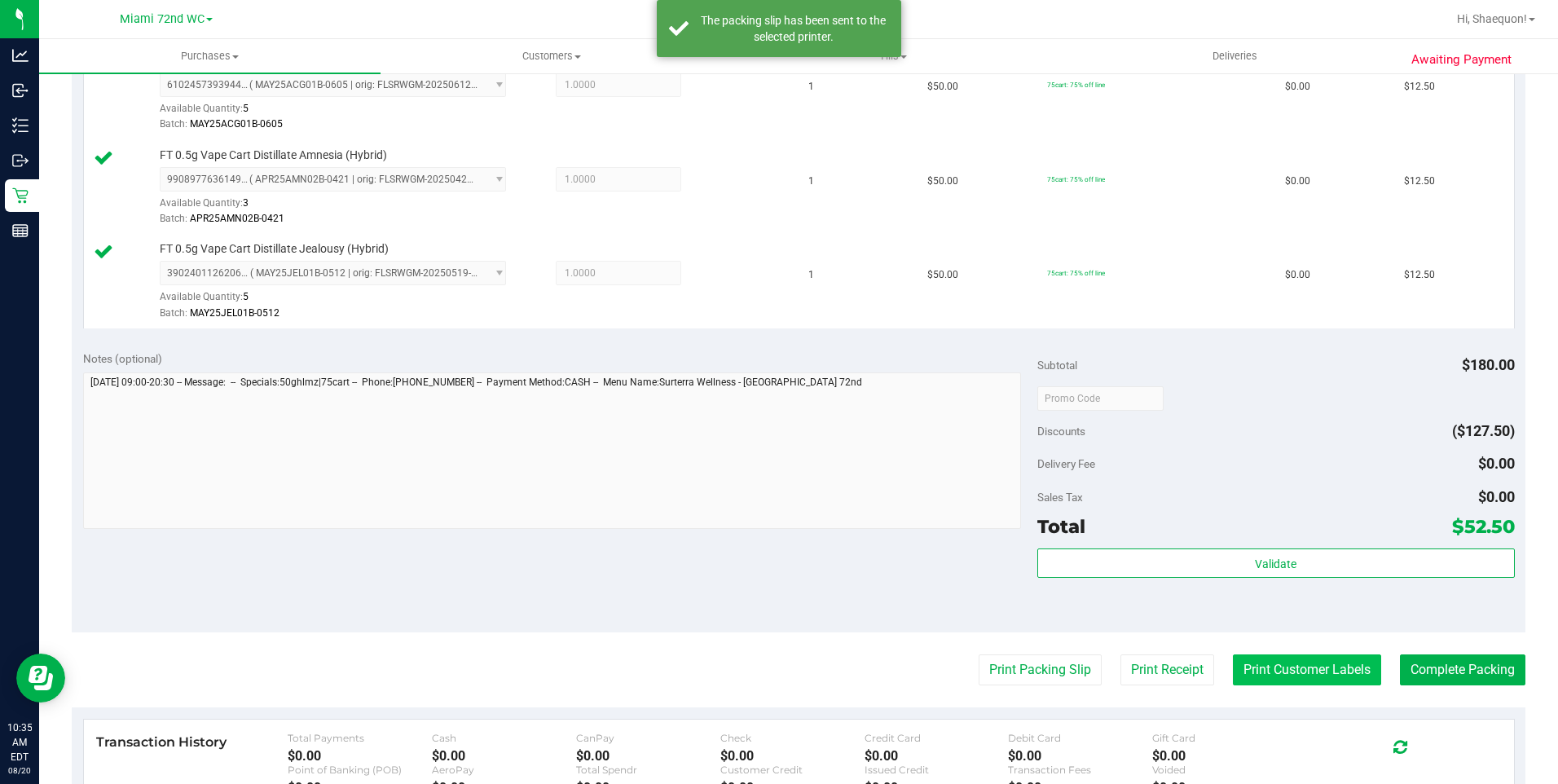
click at [1315, 669] on button "Print Customer Labels" at bounding box center [1306, 669] width 148 height 31
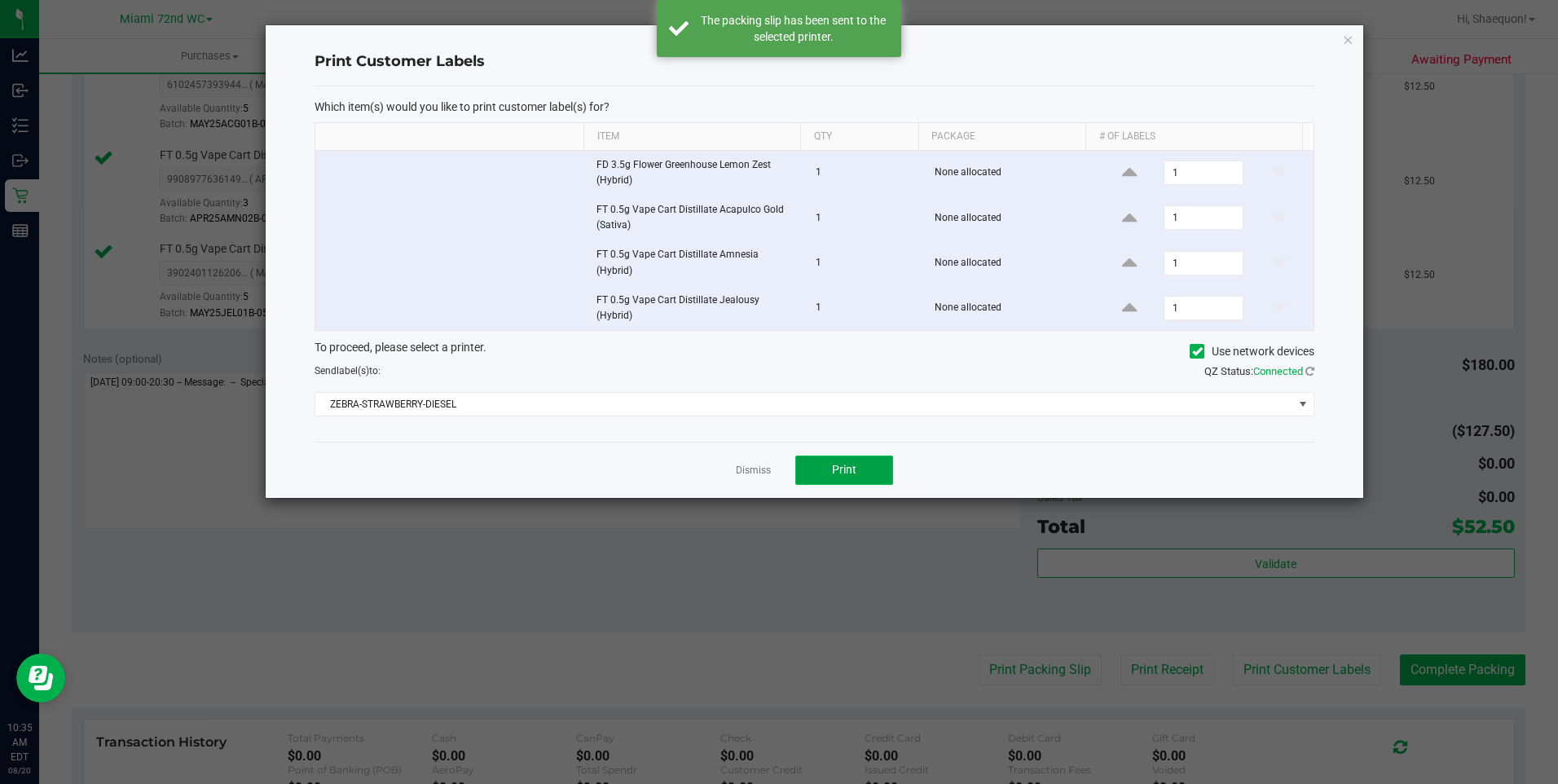
click at [869, 461] on button "Print" at bounding box center [844, 470] width 98 height 29
click at [763, 463] on link "Dismiss" at bounding box center [753, 470] width 35 height 14
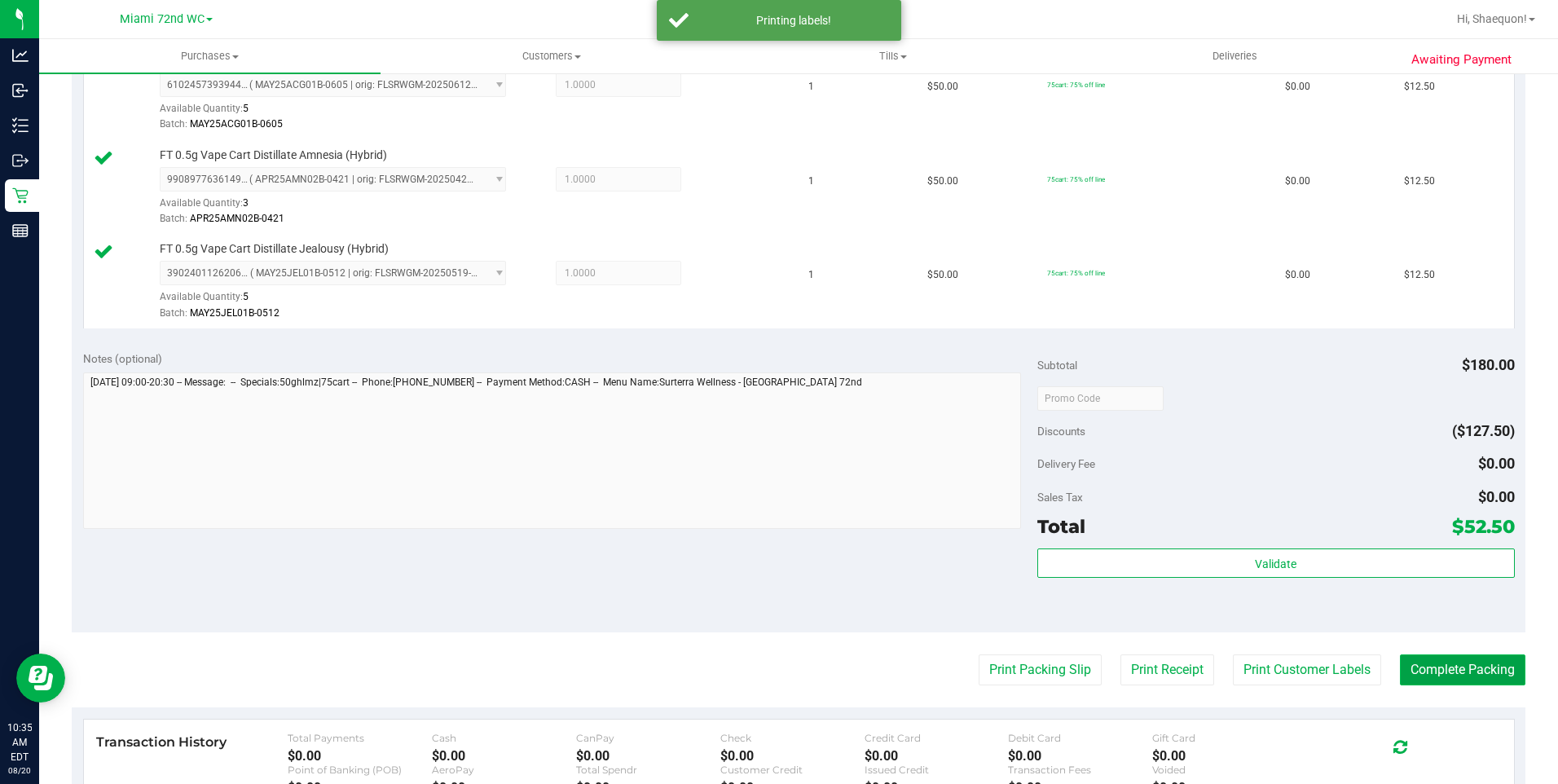
click at [1445, 676] on button "Complete Packing" at bounding box center [1462, 669] width 126 height 31
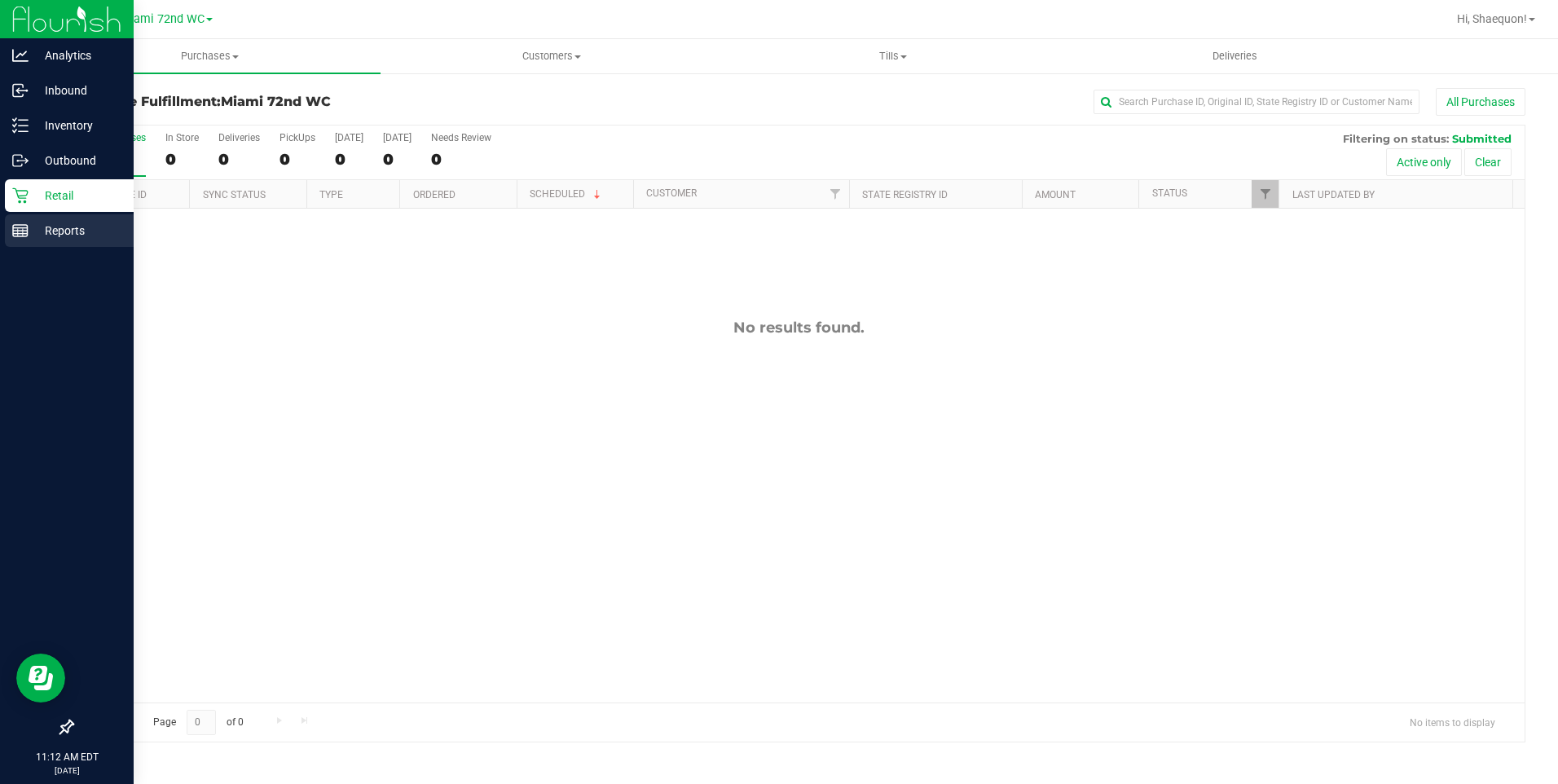
click at [26, 230] on line at bounding box center [21, 230] width 15 height 0
click at [27, 221] on div "Reports" at bounding box center [69, 230] width 129 height 33
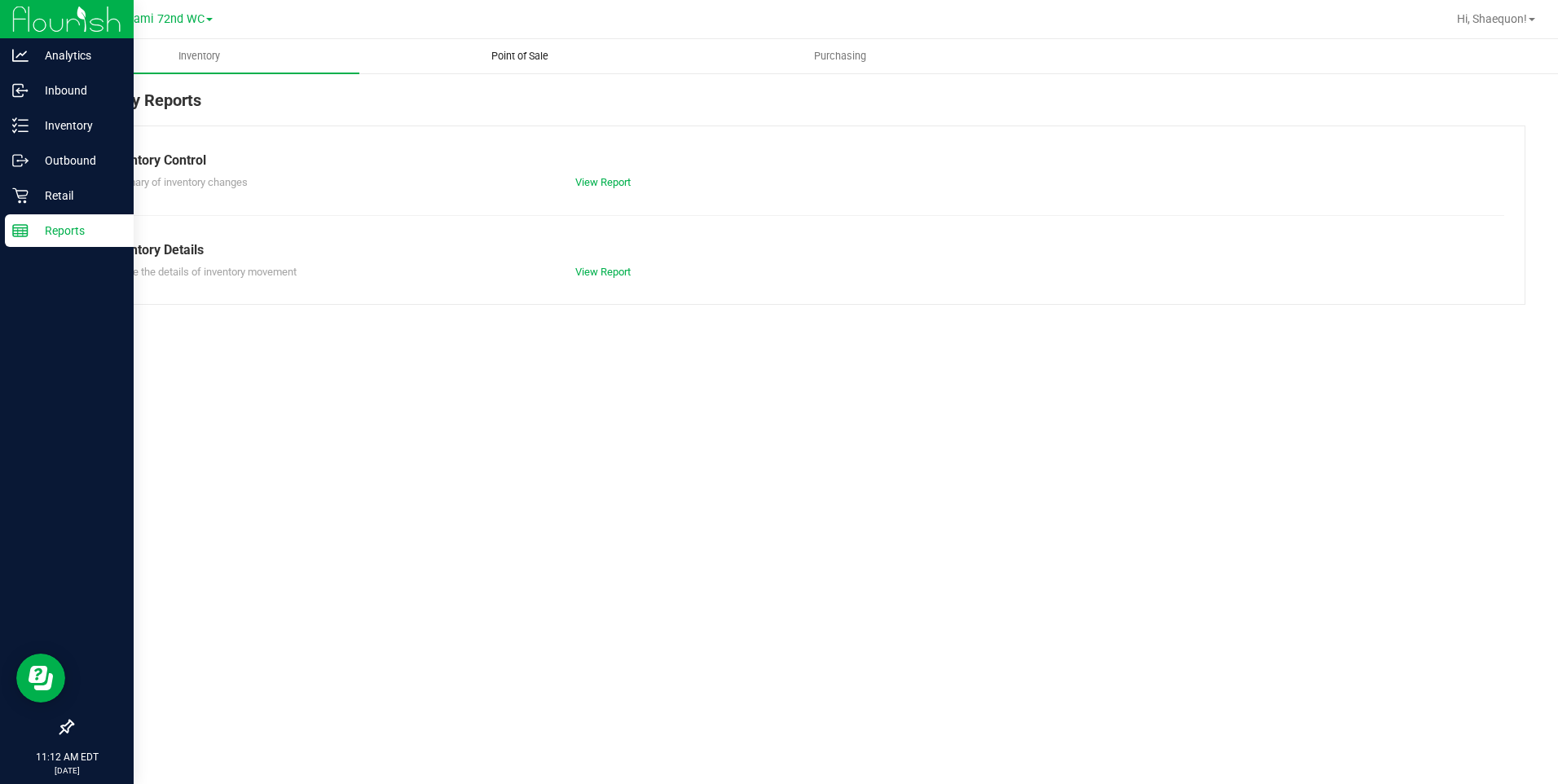
click at [503, 57] on span "Point of Sale" at bounding box center [519, 56] width 101 height 15
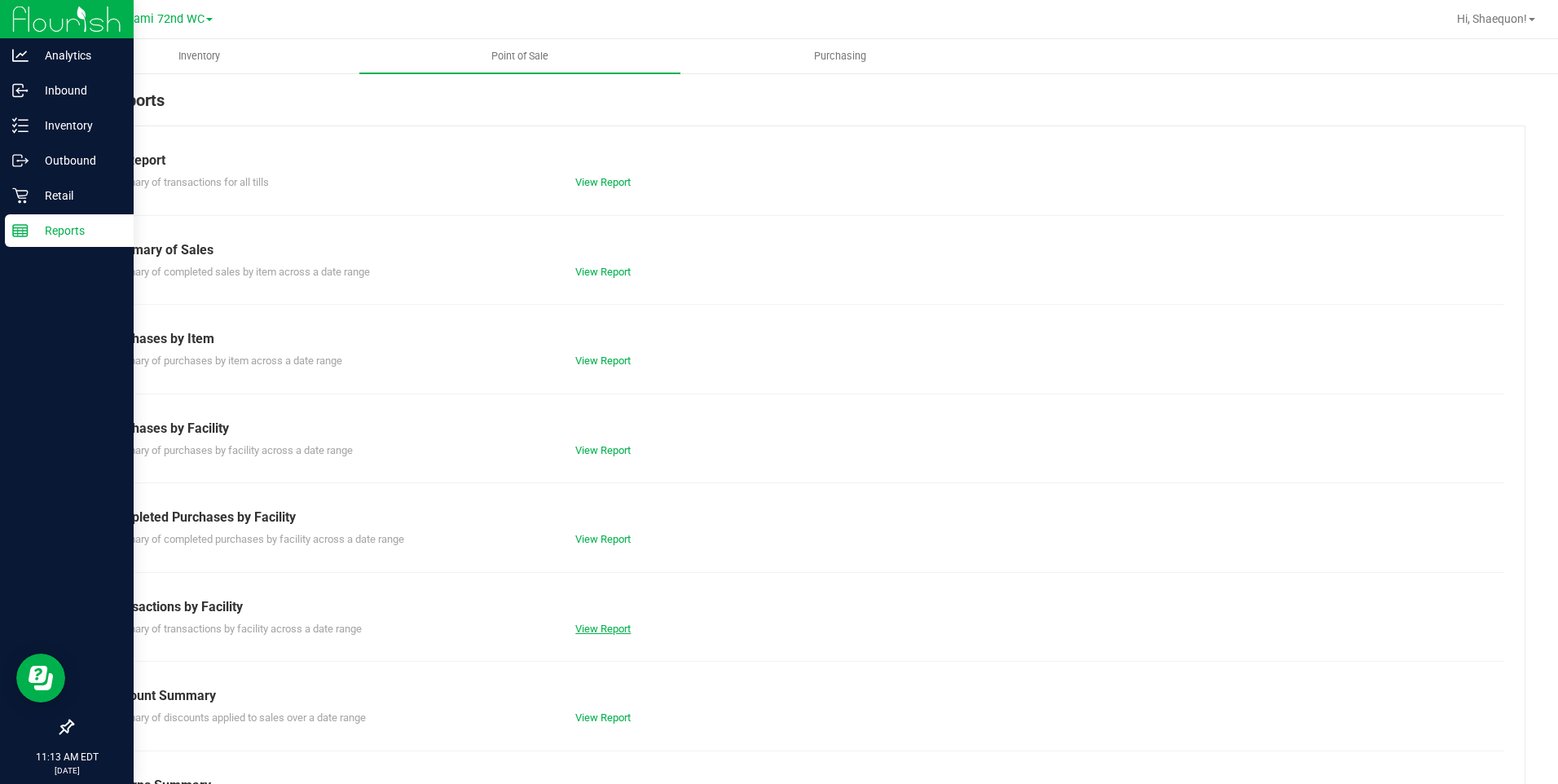
click at [614, 626] on link "View Report" at bounding box center [602, 628] width 55 height 12
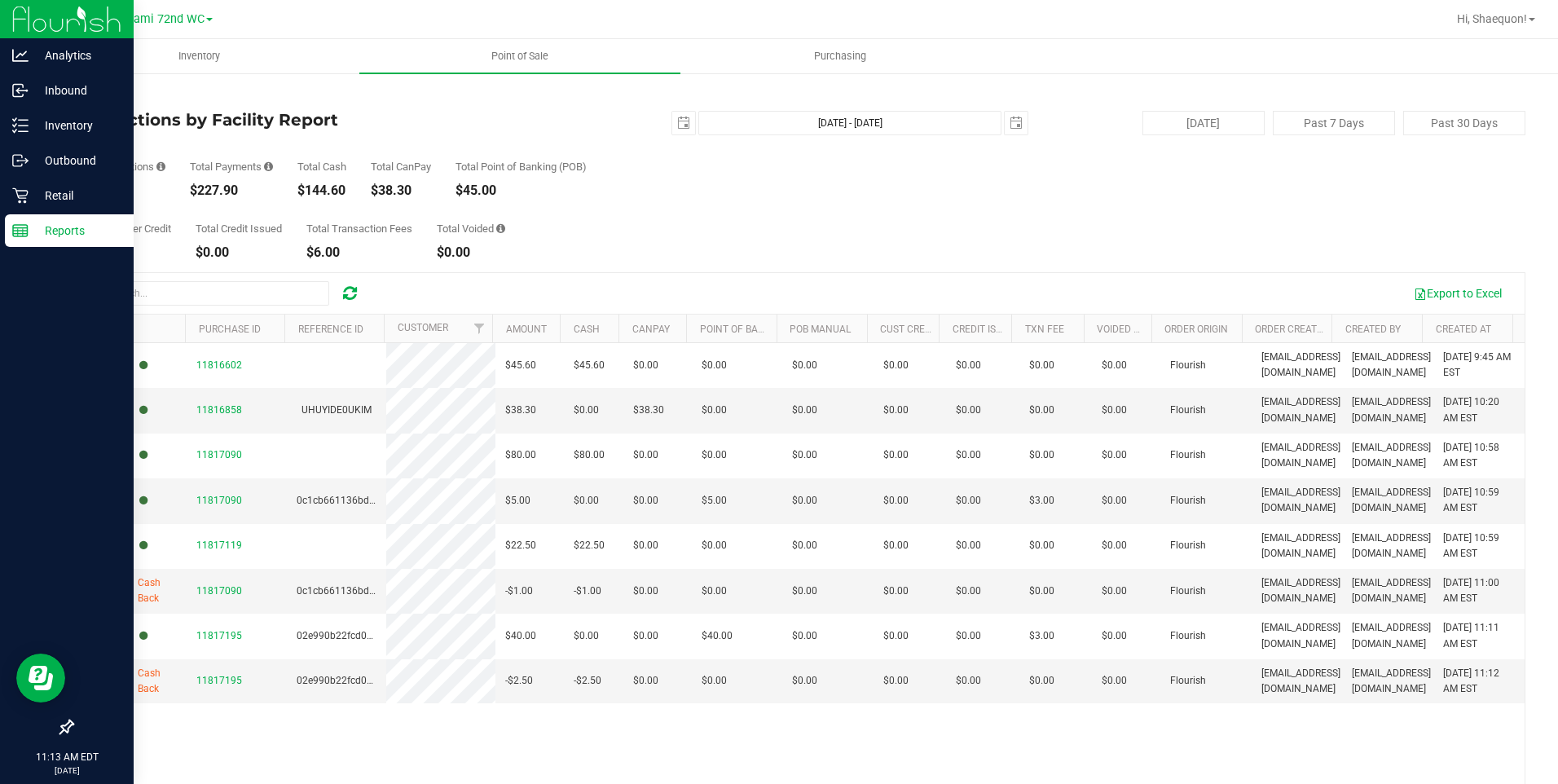
click at [87, 98] on link "Back" at bounding box center [84, 95] width 24 height 11
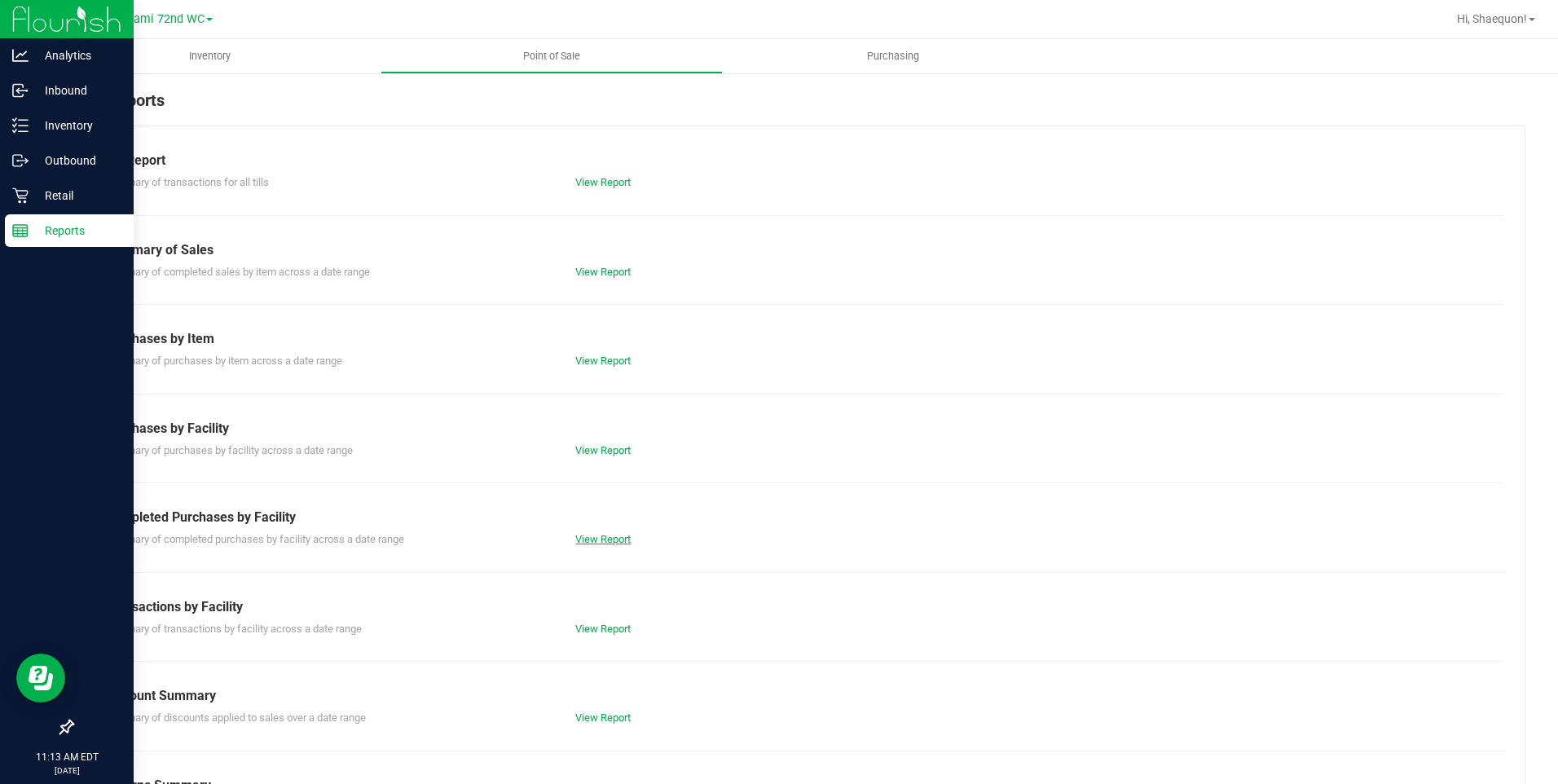
click at [611, 533] on link "View Report" at bounding box center [602, 539] width 55 height 12
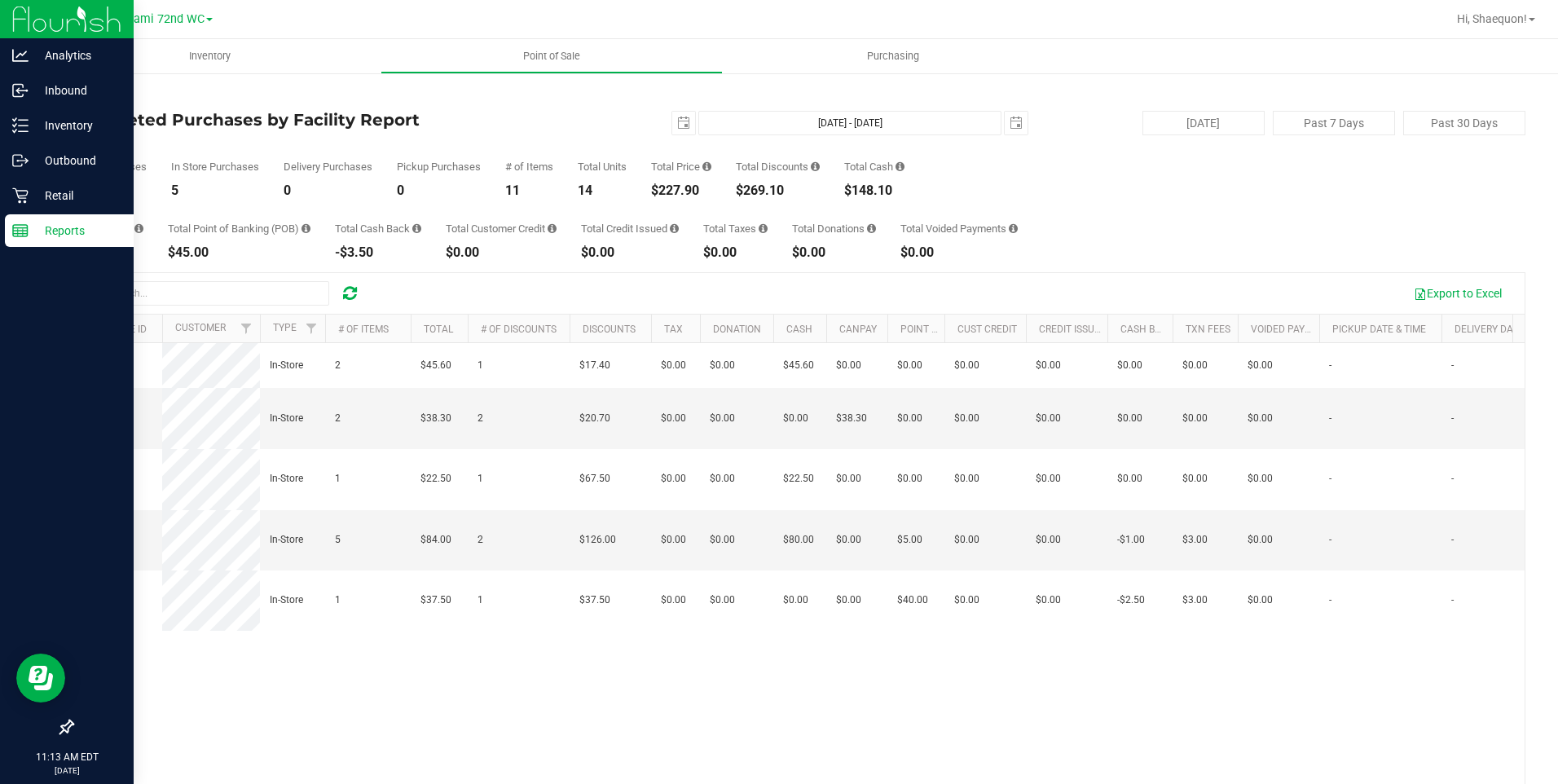
click at [94, 91] on link "Back" at bounding box center [84, 95] width 24 height 11
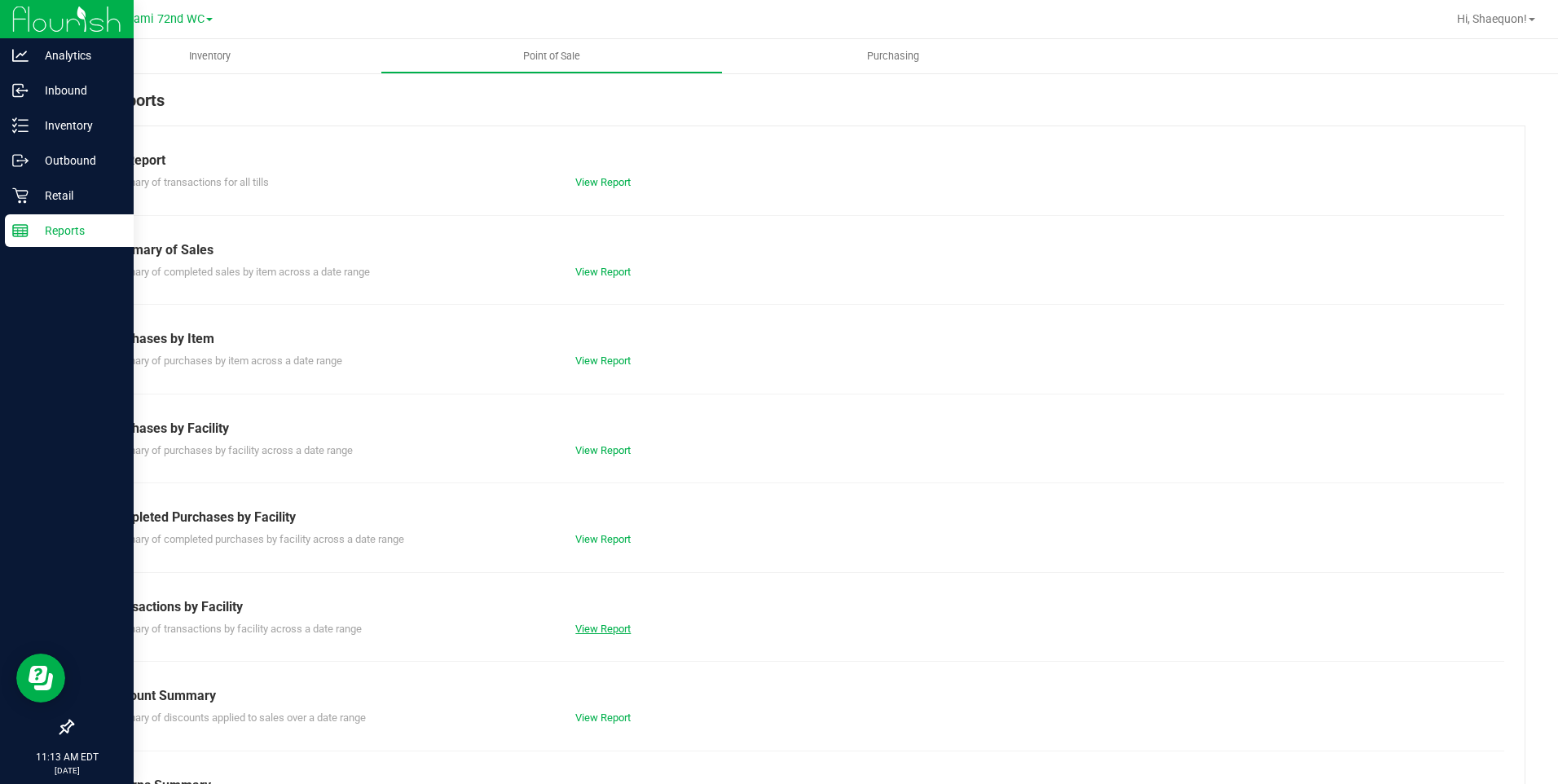
click at [598, 627] on link "View Report" at bounding box center [602, 628] width 55 height 12
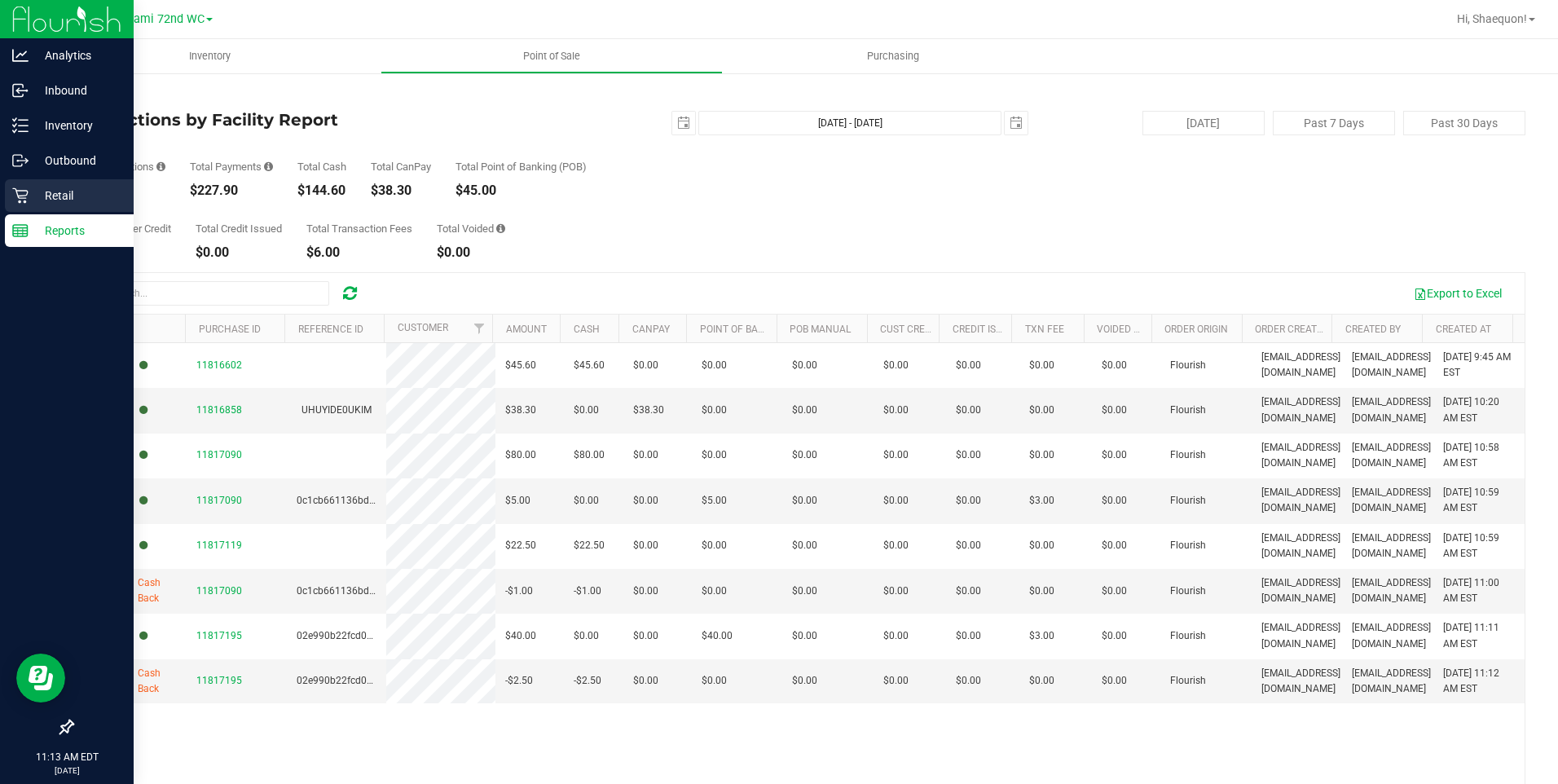
click at [38, 199] on p "Retail" at bounding box center [77, 195] width 98 height 20
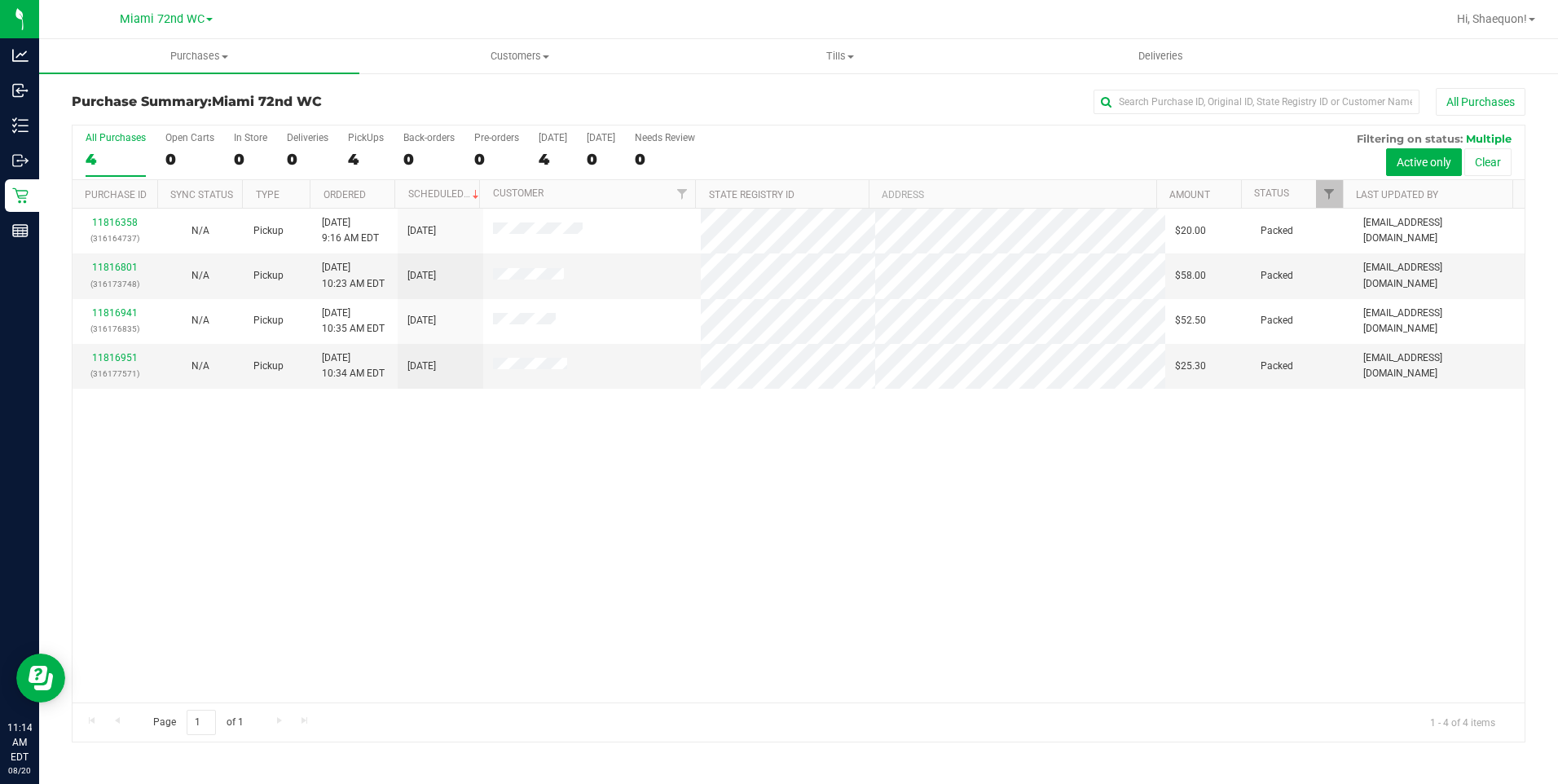
click at [613, 520] on div "11816358 (316164737) N/A Pickup [DATE] 9:16 AM EDT 8/20/2025 $20.00 Packed [EMA…" at bounding box center [798, 456] width 1452 height 494
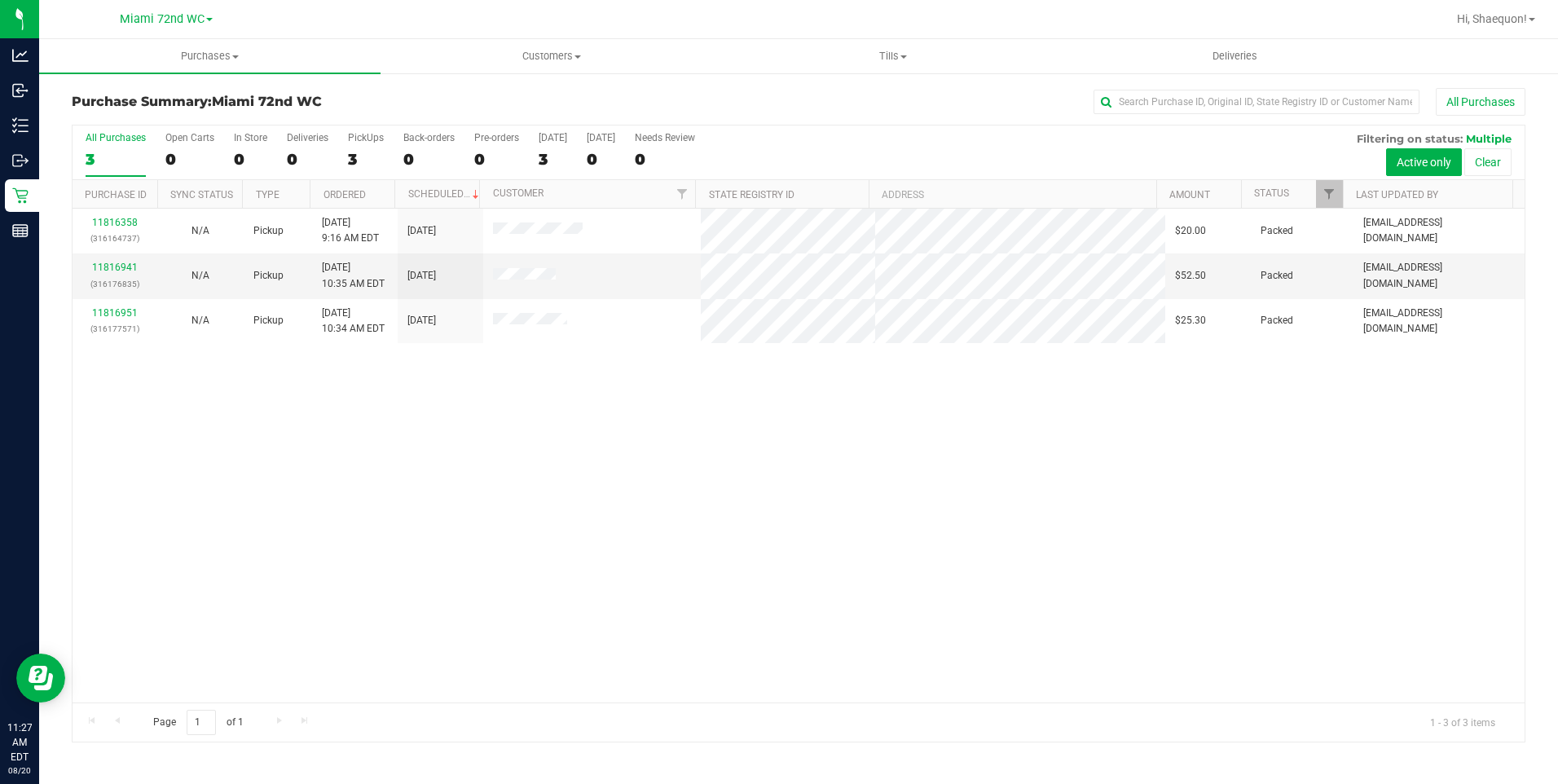
click at [379, 501] on div "11816358 (316164737) N/A Pickup 8/20/2025 9:16 AM EDT 8/20/2025 $20.00 Packed s…" at bounding box center [798, 456] width 1452 height 494
